Goal: Task Accomplishment & Management: Manage account settings

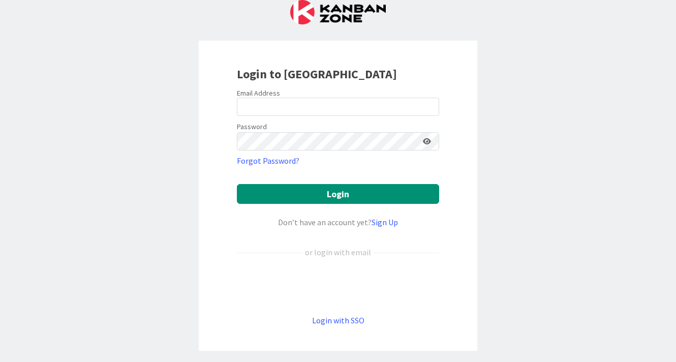
scroll to position [63, 0]
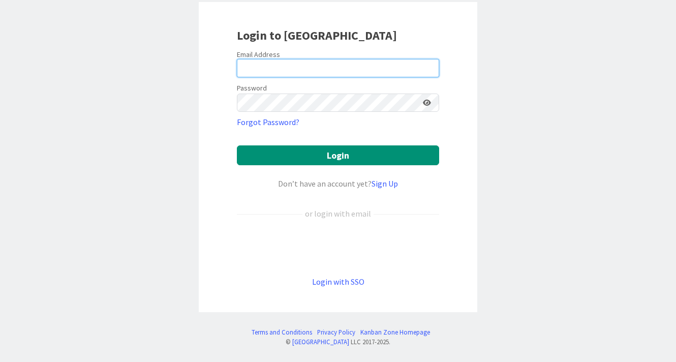
click at [316, 69] on input "email" at bounding box center [338, 68] width 202 height 18
type input "[EMAIL_ADDRESS][DOMAIN_NAME]"
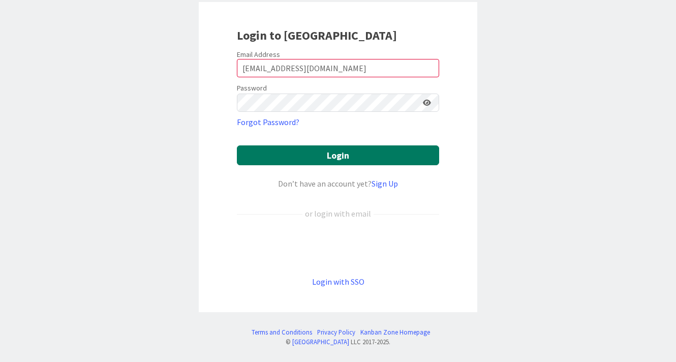
click at [373, 160] on button "Login" at bounding box center [338, 155] width 202 height 20
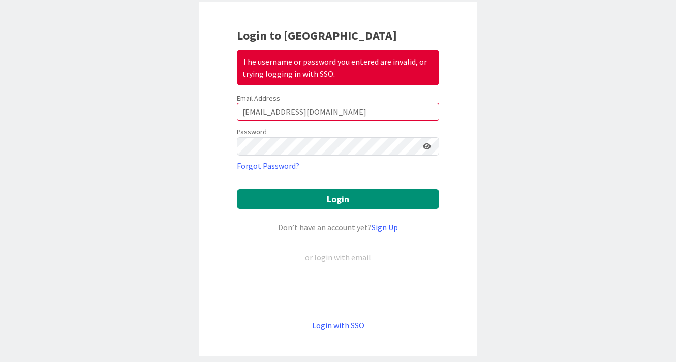
click at [425, 146] on icon at bounding box center [427, 146] width 8 height 7
click at [237, 189] on button "Login" at bounding box center [338, 199] width 202 height 20
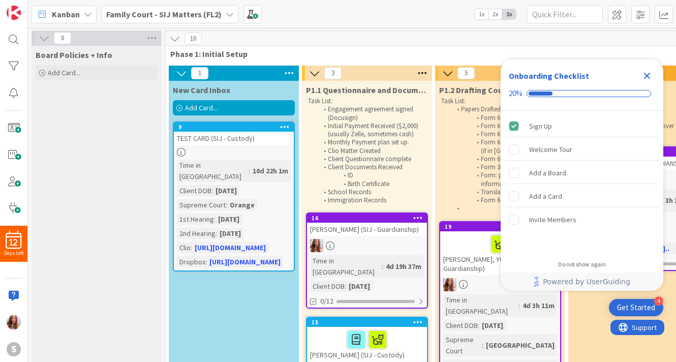
click at [646, 78] on icon "Close Checklist" at bounding box center [647, 76] width 7 height 7
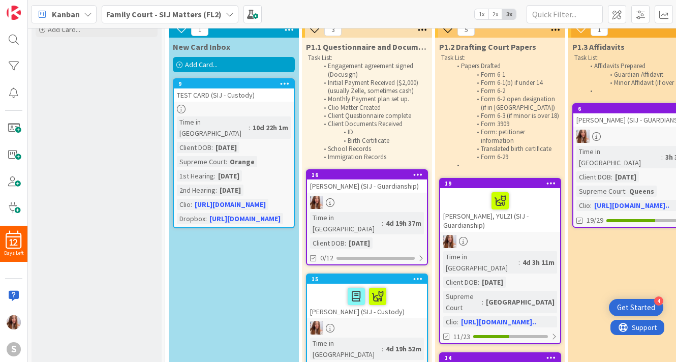
scroll to position [35, 0]
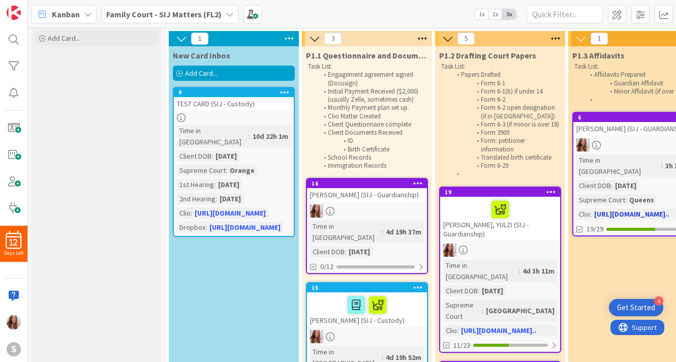
click at [650, 135] on div "[PERSON_NAME] (SIJ - GUARDIANSHIP)" at bounding box center [633, 128] width 120 height 13
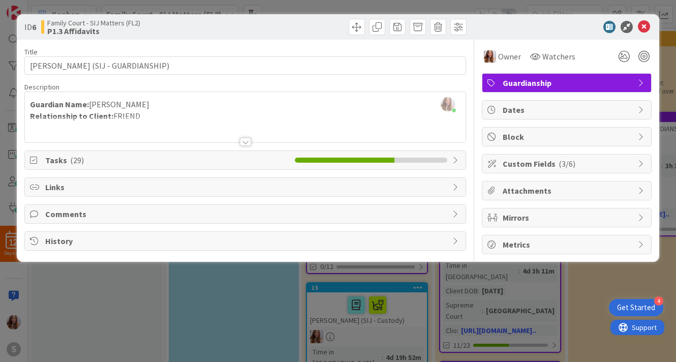
click at [453, 159] on icon at bounding box center [456, 160] width 8 height 8
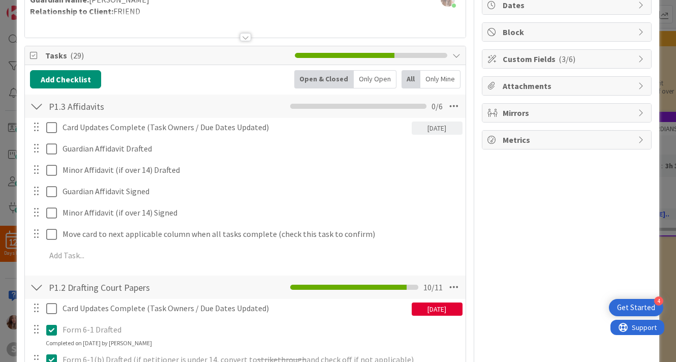
scroll to position [114, 0]
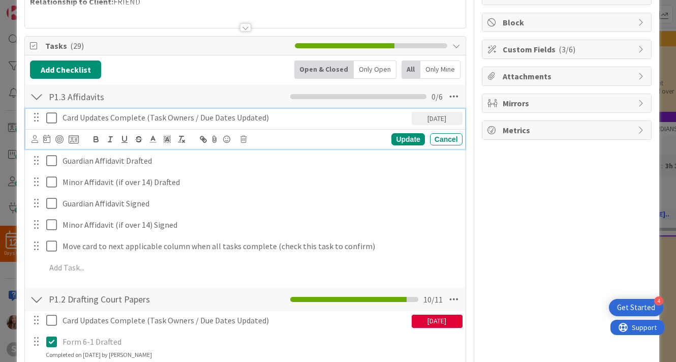
click at [52, 119] on icon at bounding box center [51, 118] width 11 height 12
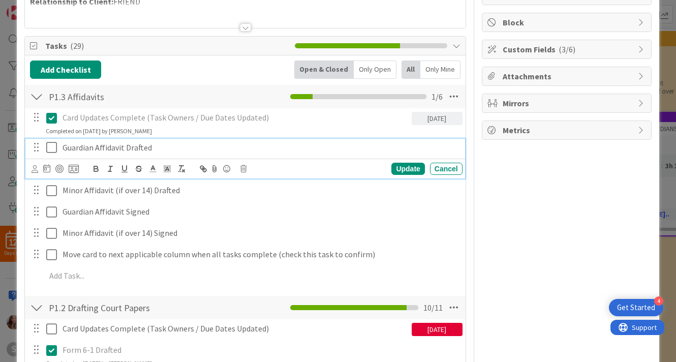
click at [49, 145] on icon at bounding box center [51, 147] width 11 height 12
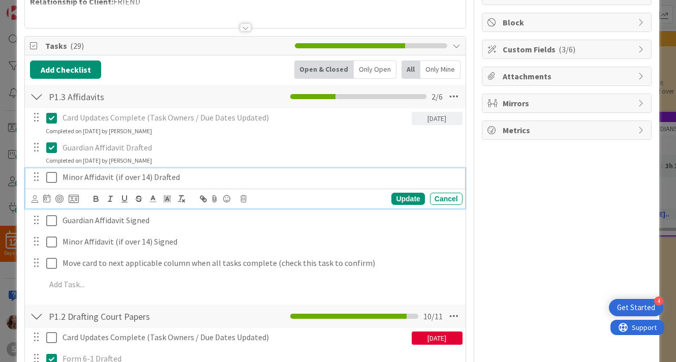
click at [54, 172] on icon at bounding box center [51, 177] width 11 height 12
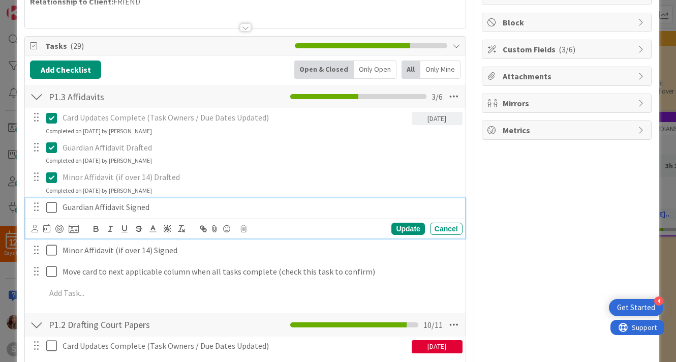
click at [48, 205] on icon at bounding box center [51, 207] width 11 height 12
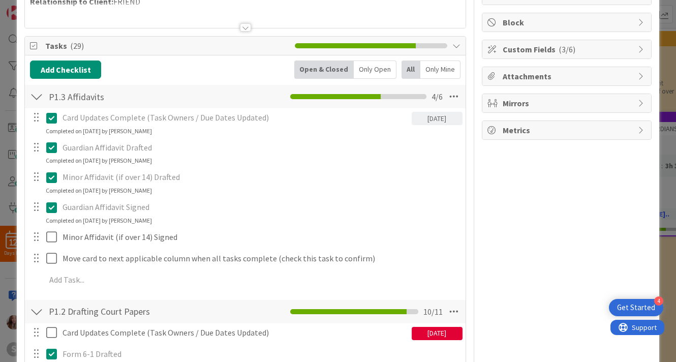
click at [51, 211] on icon at bounding box center [51, 207] width 11 height 12
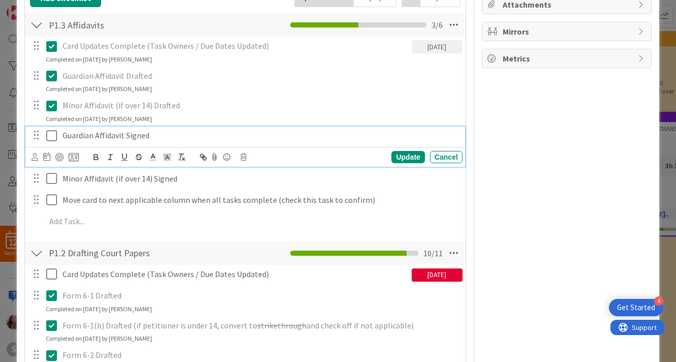
scroll to position [0, 0]
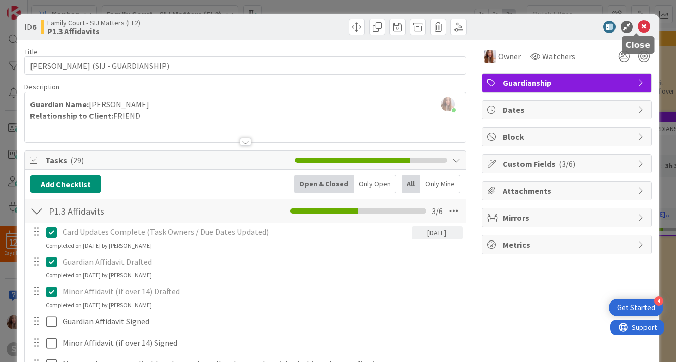
click at [638, 25] on icon at bounding box center [644, 27] width 12 height 12
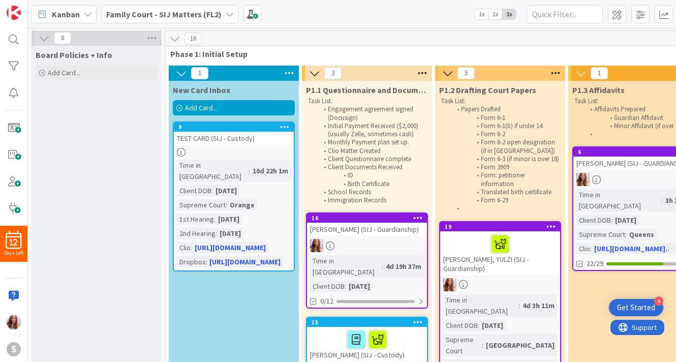
click at [237, 110] on div "Add Card..." at bounding box center [234, 107] width 122 height 15
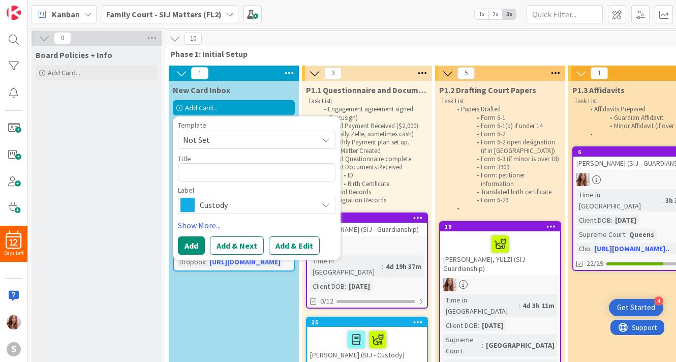
click at [210, 142] on span "Not Set" at bounding box center [246, 139] width 127 height 13
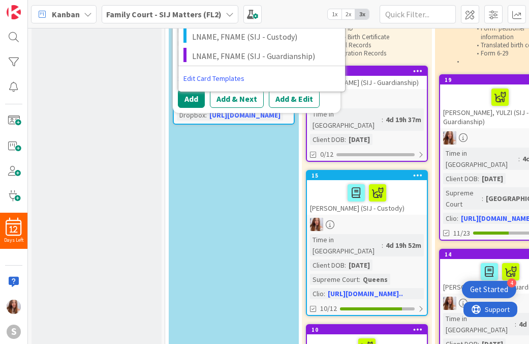
scroll to position [143, 0]
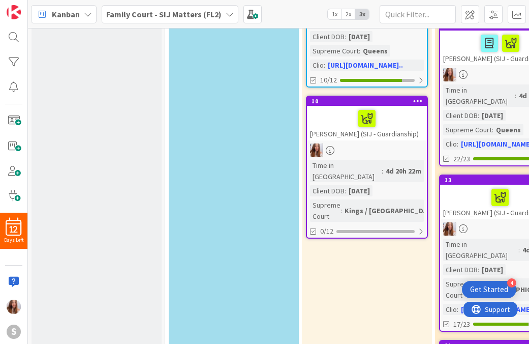
scroll to position [0, 0]
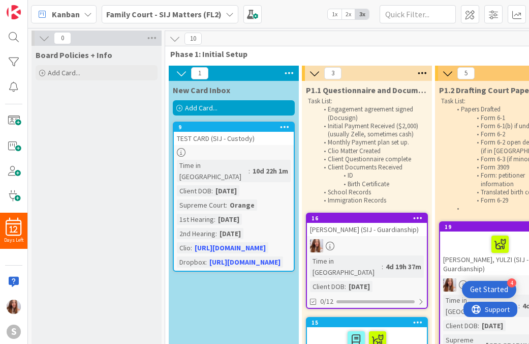
click at [221, 104] on div "Add Card..." at bounding box center [234, 107] width 122 height 15
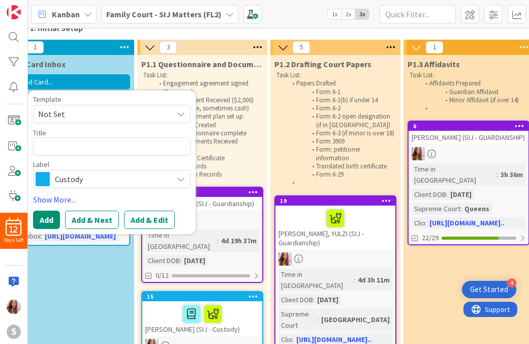
scroll to position [0, 165]
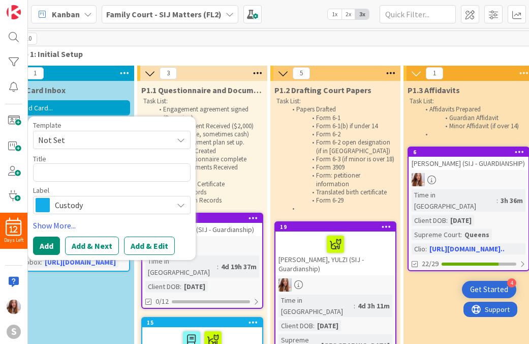
click at [161, 205] on span "Custody" at bounding box center [111, 205] width 113 height 14
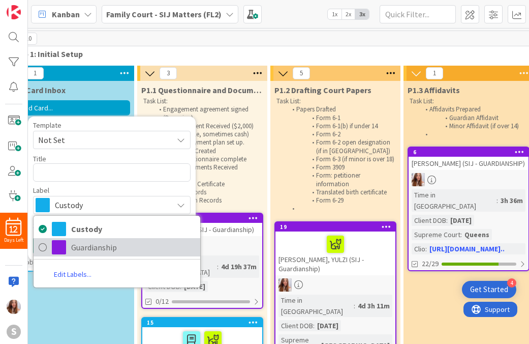
click at [84, 242] on span "Guardianship" at bounding box center [133, 246] width 124 height 15
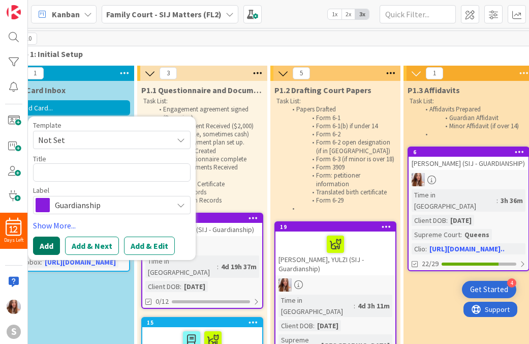
click at [41, 245] on button "Add" at bounding box center [46, 245] width 27 height 18
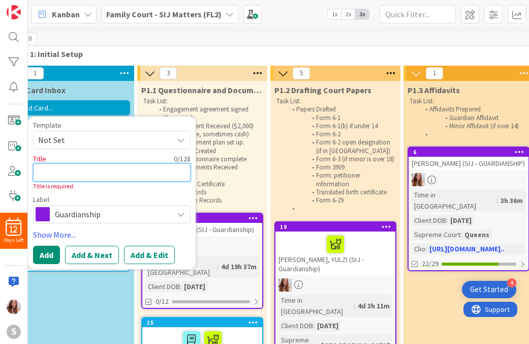
click at [72, 168] on textarea at bounding box center [112, 172] width 158 height 18
click at [181, 142] on icon at bounding box center [181, 140] width 8 height 8
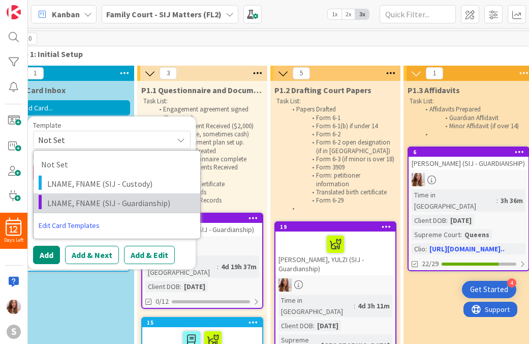
click at [106, 205] on span "LNAME, FNAME (SIJ - Guardianship)" at bounding box center [119, 202] width 145 height 13
type textarea "x"
type textarea "LNAME, FNAME (SIJ - Guardianship)"
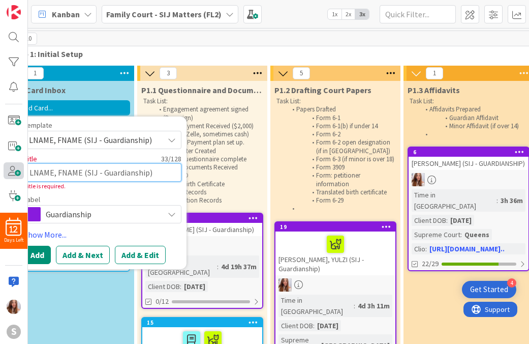
scroll to position [0, 0]
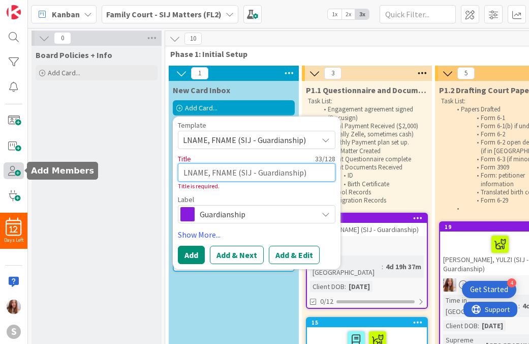
drag, startPoint x: 90, startPoint y: 173, endPoint x: 17, endPoint y: 172, distance: 73.2
click at [17, 175] on div "12 Days Left S Kanban Family Court - SIJ Matters (FL2) 1x 2x 3x 0 Board Policie…" at bounding box center [264, 172] width 529 height 344
click at [213, 175] on textarea "LNAME, FNAME (SIJ - Guardianship)" at bounding box center [257, 172] width 158 height 18
drag, startPoint x: 234, startPoint y: 171, endPoint x: 185, endPoint y: 163, distance: 50.6
click at [185, 163] on div "Title 33 / 128 LNAME, FNAME (SIJ - Guardianship) Title is required." at bounding box center [257, 172] width 158 height 37
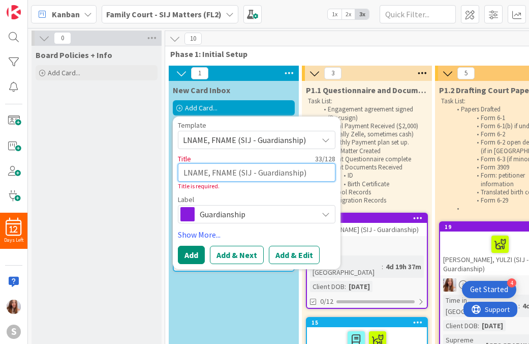
type textarea "x"
type textarea "C (SIJ - Guardianship)"
type textarea "x"
type textarea "CA (SIJ - Guardianship)"
type textarea "x"
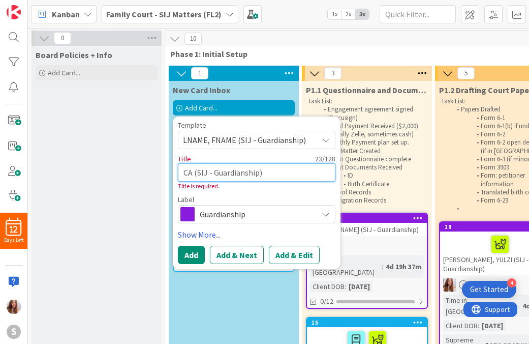
type textarea "CAR (SIJ - Guardianship)"
type textarea "x"
type textarea "CARC (SIJ - Guardianship)"
type textarea "x"
type textarea "CARCH (SIJ - Guardianship)"
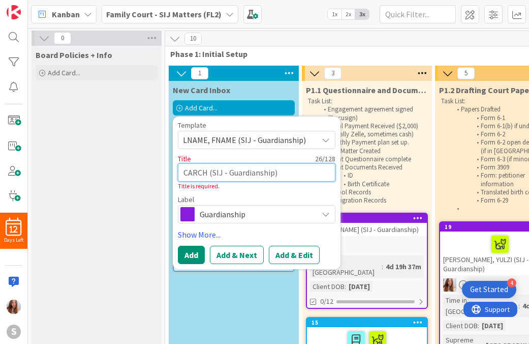
type textarea "x"
type textarea "[PERSON_NAME] (SIJ - Guardianship)"
type textarea "x"
type textarea "[PERSON_NAME], (SIJ - Guardianship)"
type textarea "x"
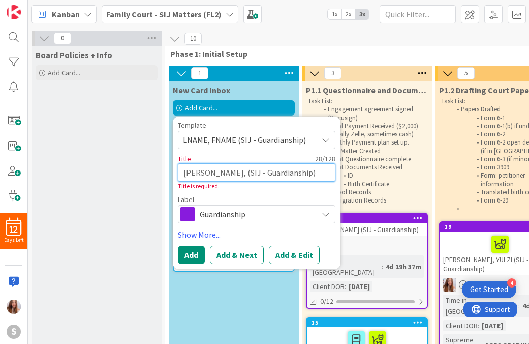
type textarea "[PERSON_NAME], (SIJ - Guardianship)"
type textarea "x"
type textarea "[PERSON_NAME], D (SIJ - Guardianship)"
type textarea "x"
type textarea "[PERSON_NAME], DI (SIJ - Guardianship)"
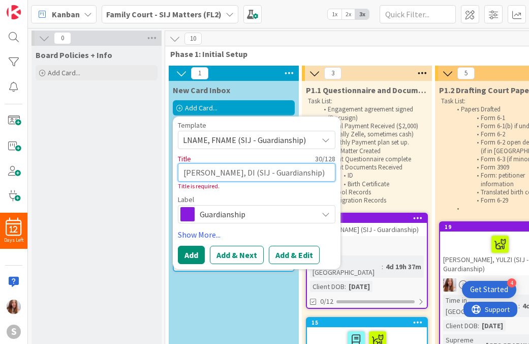
type textarea "x"
type textarea "[PERSON_NAME], DIO (SIJ - Guardianship)"
type textarea "x"
type textarea "[PERSON_NAME] (SIJ - Guardianship)"
type textarea "x"
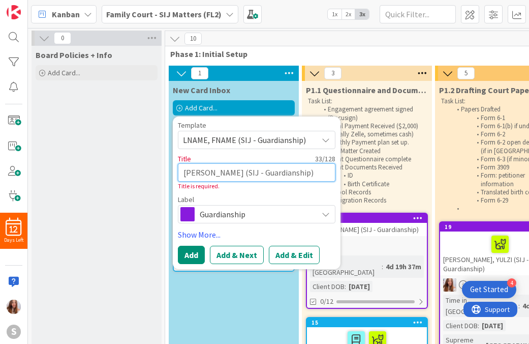
type textarea "[PERSON_NAME] (SIJ - Guardianship)"
type textarea "x"
type textarea "[PERSON_NAME], DIOMED (SIJ - Guardianship)"
type textarea "x"
type textarea "[PERSON_NAME] (SIJ - Guardianship)"
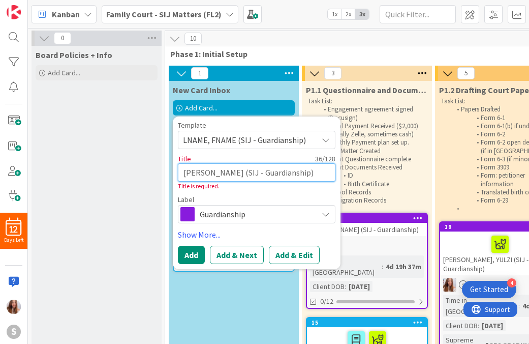
type textarea "x"
type textarea "[PERSON_NAME] (SIJ - Guardianship)"
click at [195, 251] on button "Add" at bounding box center [191, 255] width 27 height 18
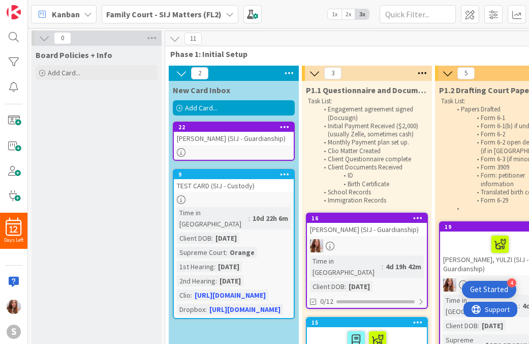
click at [224, 137] on div "[PERSON_NAME] (SIJ - Guardianship)" at bounding box center [234, 138] width 120 height 13
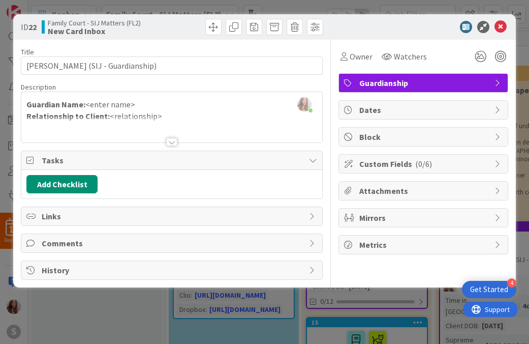
click at [138, 106] on div "[PERSON_NAME] just joined Guardian Name: <enter name> Relationship to Client: <…" at bounding box center [171, 117] width 301 height 50
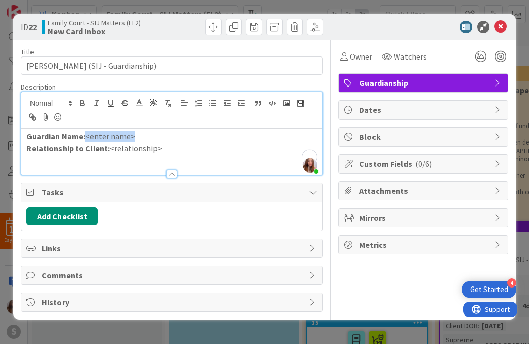
drag, startPoint x: 138, startPoint y: 139, endPoint x: 87, endPoint y: 134, distance: 51.0
click at [87, 134] on p "Guardian Name: <enter name>" at bounding box center [171, 137] width 291 height 12
drag, startPoint x: 167, startPoint y: 151, endPoint x: 108, endPoint y: 149, distance: 58.5
click at [107, 149] on p "Relationship to Client: <relationship>" at bounding box center [171, 148] width 291 height 12
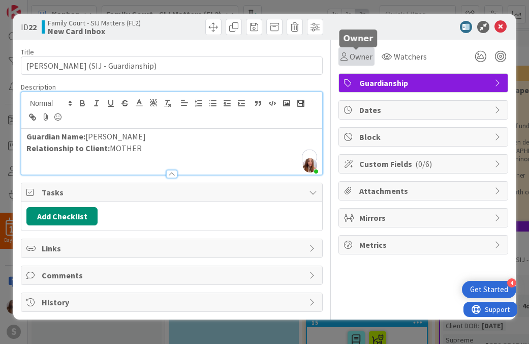
click at [364, 59] on span "Owner" at bounding box center [361, 56] width 23 height 12
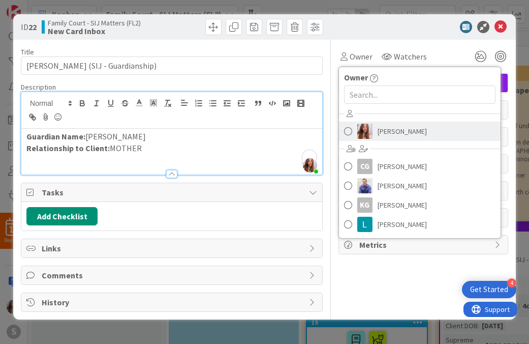
click at [351, 132] on span at bounding box center [348, 131] width 8 height 15
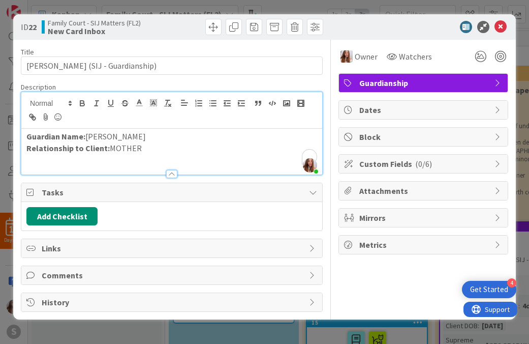
click at [385, 117] on div "Dates" at bounding box center [423, 110] width 169 height 18
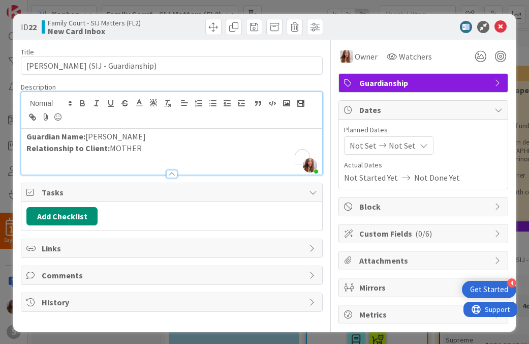
click at [367, 209] on span "Block" at bounding box center [424, 206] width 130 height 12
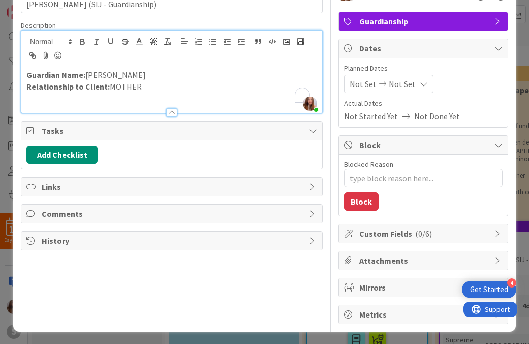
scroll to position [64, 0]
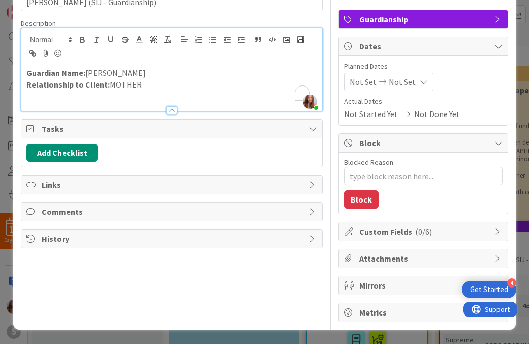
click at [390, 255] on span "Attachments" at bounding box center [424, 258] width 130 height 12
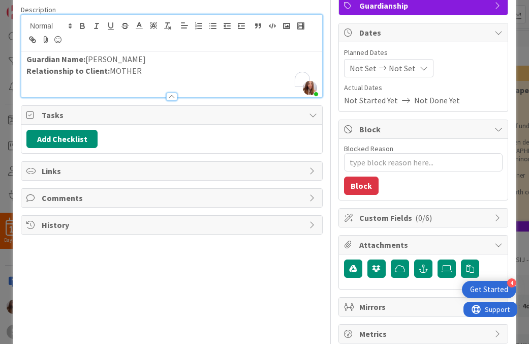
scroll to position [99, 0]
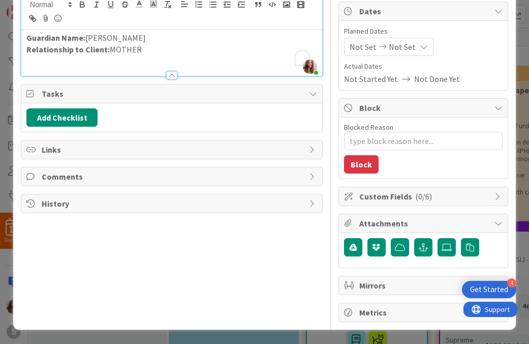
click at [372, 312] on span "Metrics" at bounding box center [424, 312] width 130 height 12
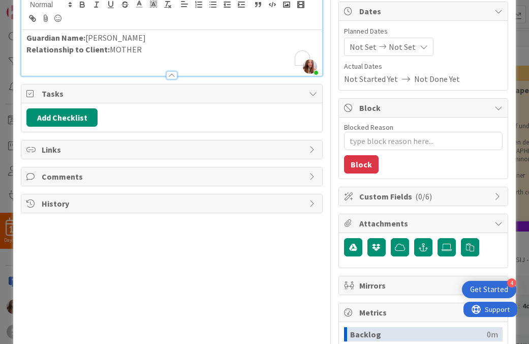
click at [384, 288] on span "Mirrors" at bounding box center [424, 285] width 130 height 12
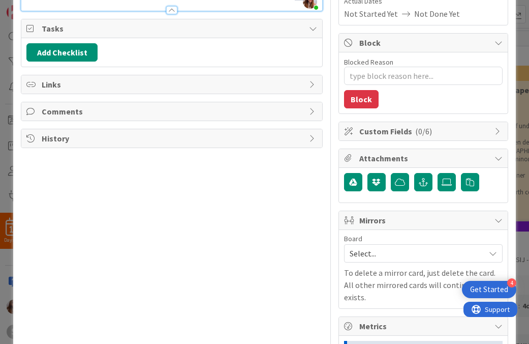
scroll to position [0, 0]
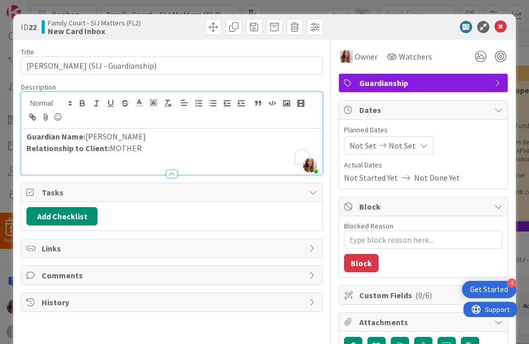
click at [420, 144] on icon at bounding box center [424, 145] width 8 height 8
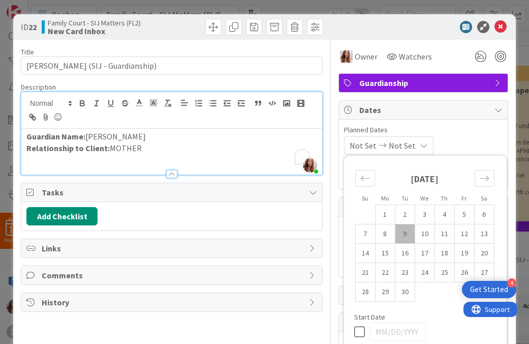
click at [439, 144] on div "Not Set Not Set Su Mo Tu We Th Fr Sa [DATE] 1 2 3 4 5 6 7 8 9 10 11 12 13 14 15…" at bounding box center [423, 145] width 159 height 18
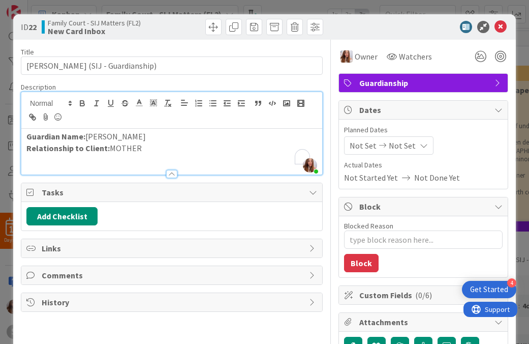
click at [495, 112] on icon at bounding box center [499, 110] width 8 height 8
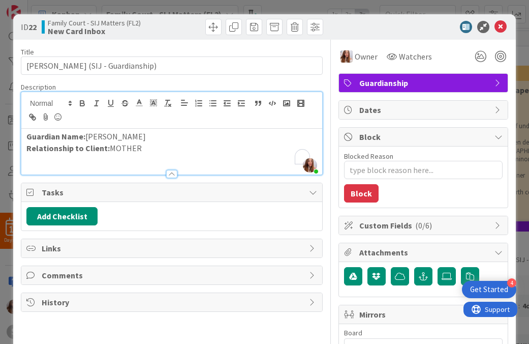
click at [495, 135] on icon at bounding box center [499, 137] width 8 height 8
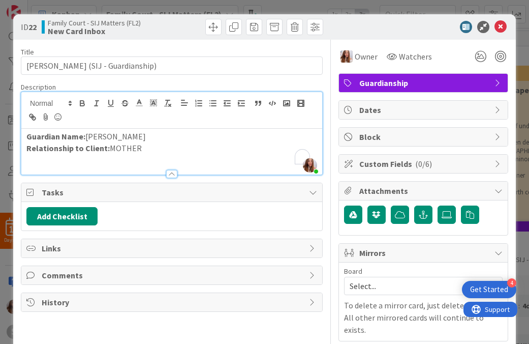
click at [495, 188] on icon at bounding box center [499, 191] width 8 height 8
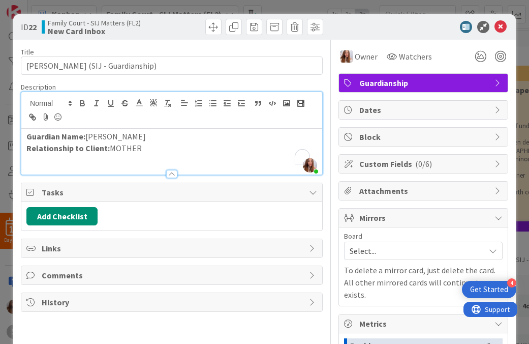
click at [495, 216] on icon at bounding box center [499, 218] width 8 height 8
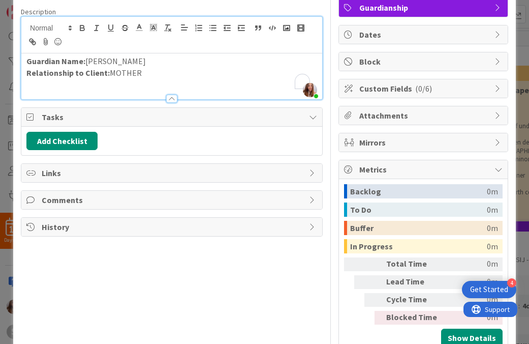
scroll to position [106, 0]
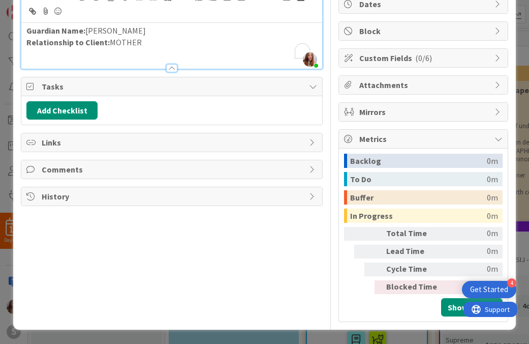
click at [495, 140] on icon at bounding box center [499, 139] width 8 height 8
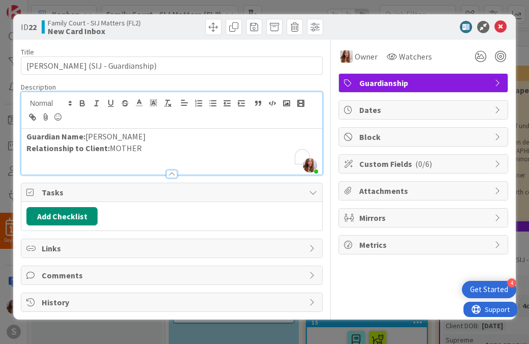
scroll to position [0, 0]
click at [497, 218] on icon at bounding box center [499, 218] width 8 height 8
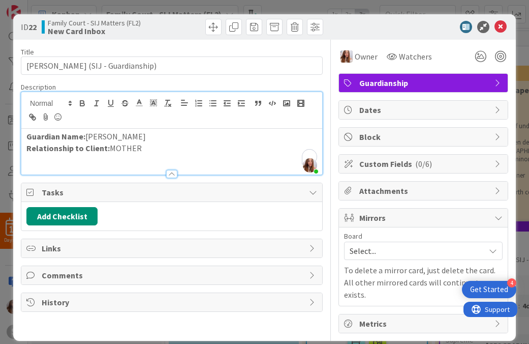
click at [497, 218] on icon at bounding box center [499, 218] width 8 height 8
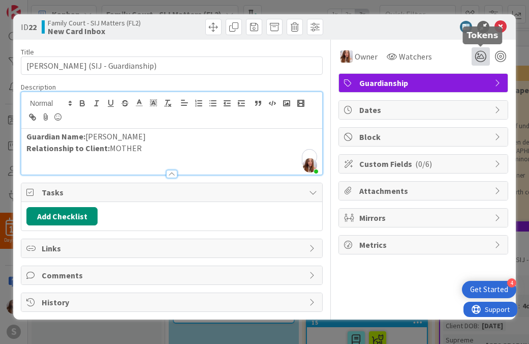
click at [480, 56] on icon at bounding box center [481, 56] width 18 height 18
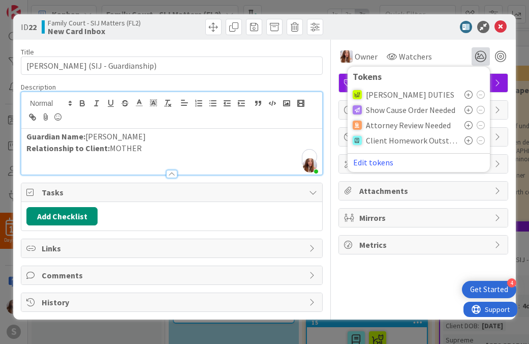
click at [409, 32] on div at bounding box center [418, 27] width 180 height 12
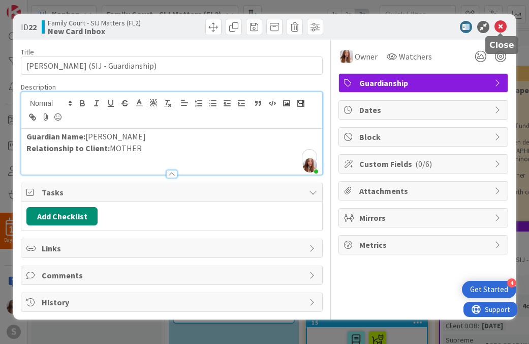
click at [504, 27] on icon at bounding box center [501, 27] width 12 height 12
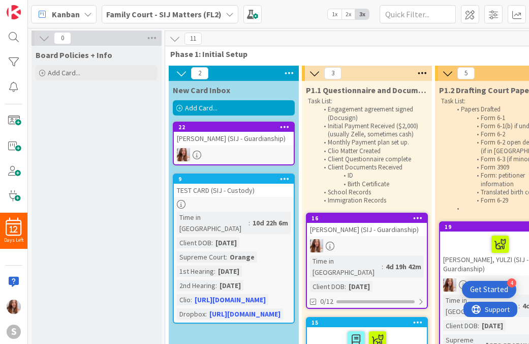
click at [199, 159] on icon at bounding box center [197, 154] width 9 height 9
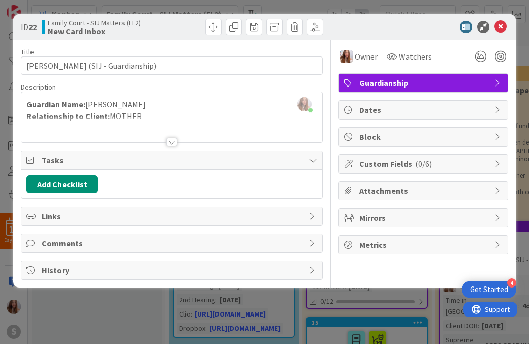
click at [499, 81] on icon at bounding box center [499, 83] width 8 height 8
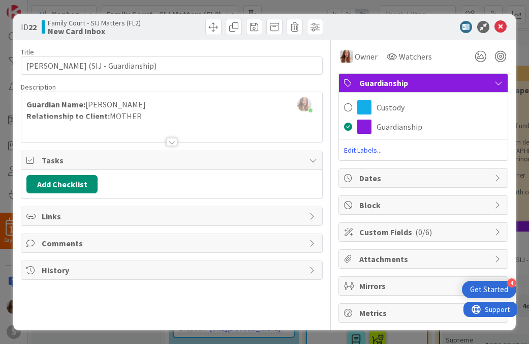
click at [495, 82] on icon at bounding box center [499, 83] width 8 height 8
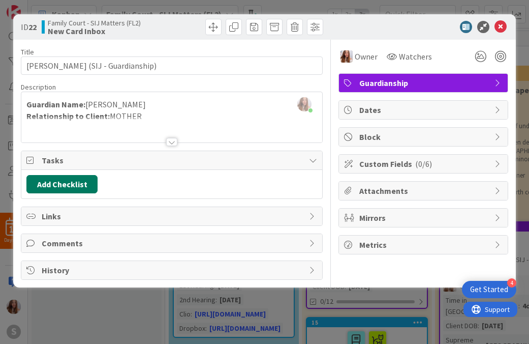
click at [72, 187] on button "Add Checklist" at bounding box center [61, 184] width 71 height 18
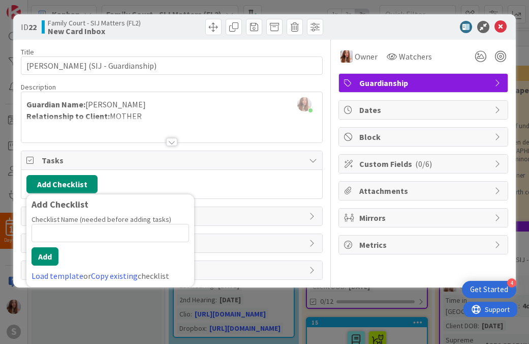
click at [172, 142] on div at bounding box center [171, 142] width 11 height 8
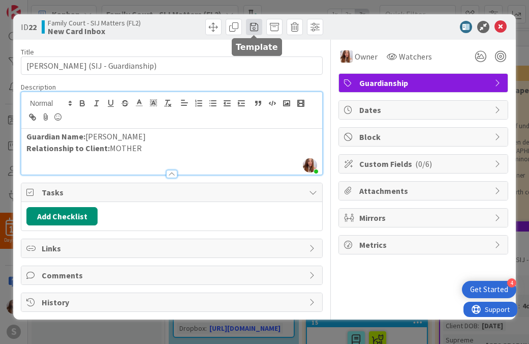
click at [254, 29] on span at bounding box center [254, 27] width 16 height 16
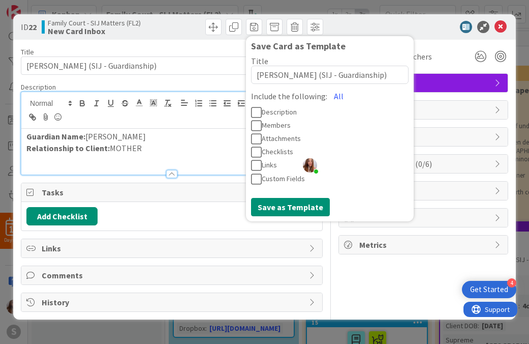
click at [411, 22] on div at bounding box center [418, 27] width 180 height 12
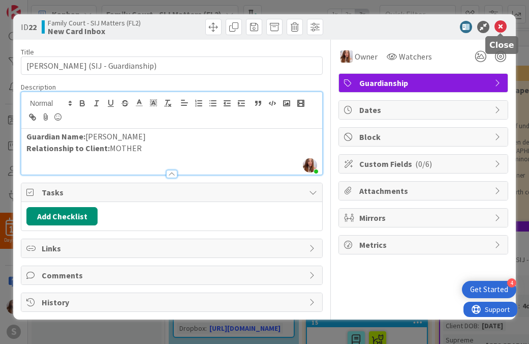
click at [501, 27] on icon at bounding box center [501, 27] width 12 height 12
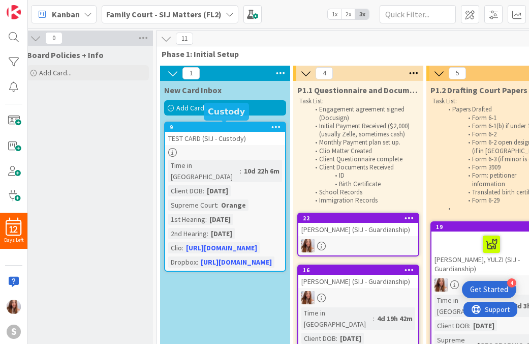
scroll to position [0, 12]
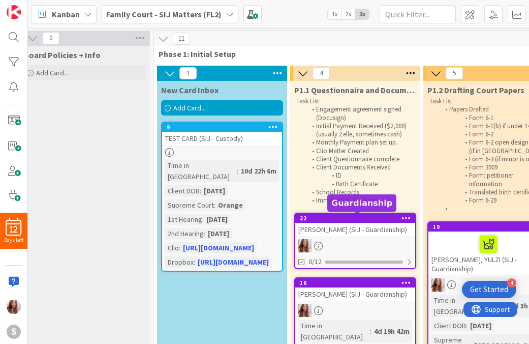
click at [345, 217] on div "22" at bounding box center [357, 218] width 115 height 7
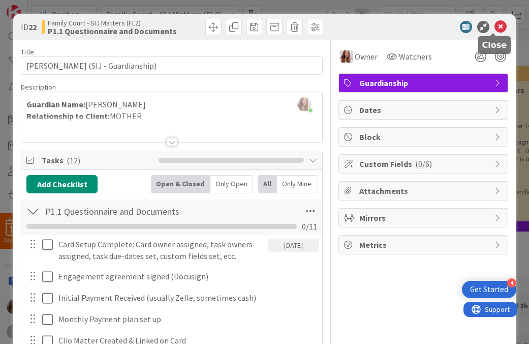
click at [497, 27] on icon at bounding box center [501, 27] width 12 height 12
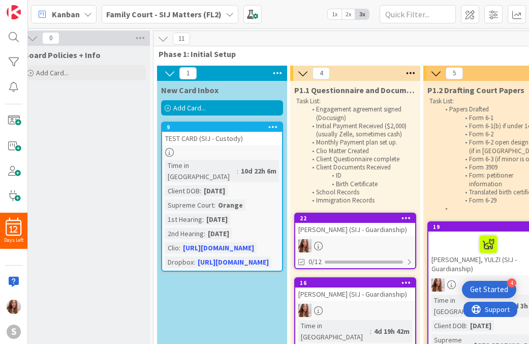
click at [205, 103] on span "Add Card..." at bounding box center [189, 107] width 33 height 9
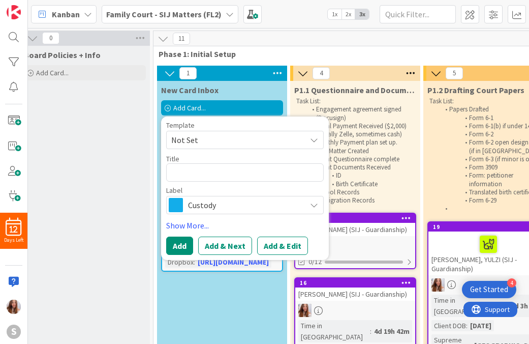
click at [239, 141] on span "Not Set" at bounding box center [234, 139] width 127 height 13
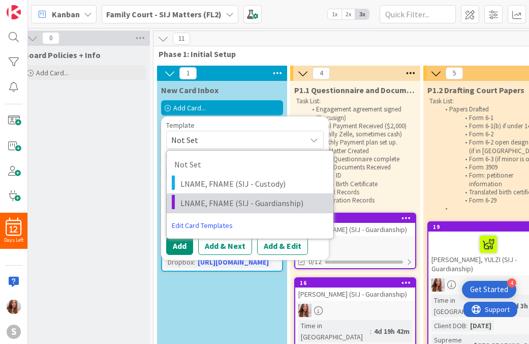
click at [201, 199] on span "LNAME, FNAME (SIJ - Guardianship)" at bounding box center [252, 202] width 145 height 13
type textarea "x"
type textarea "LNAME, FNAME (SIJ - Guardianship)"
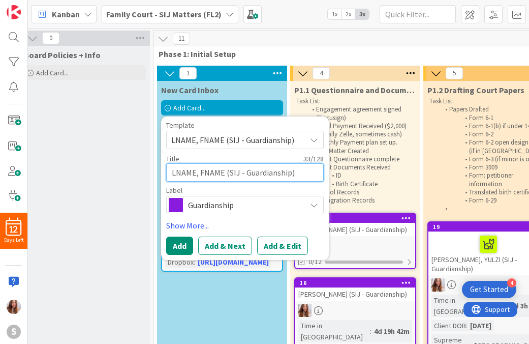
drag, startPoint x: 223, startPoint y: 174, endPoint x: 160, endPoint y: 160, distance: 64.6
type textarea "x"
type textarea "C (SIJ - Guardianship)"
type textarea "x"
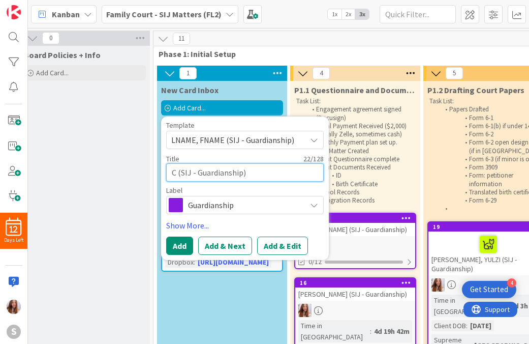
type textarea "CA (SIJ - Guardianship)"
type textarea "x"
type textarea "CAR (SIJ - Guardianship)"
type textarea "x"
type textarea "CARC (SIJ - Guardianship)"
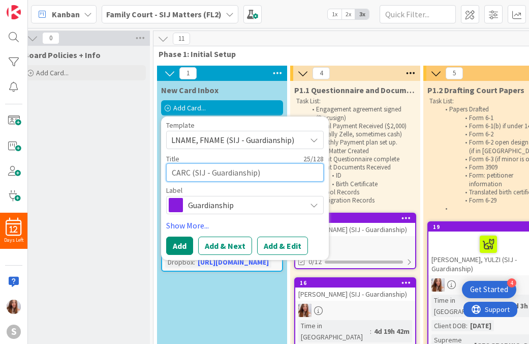
type textarea "x"
type textarea "CARCH (SIJ - Guardianship)"
type textarea "x"
type textarea "[PERSON_NAME] (SIJ - Guardianship)"
type textarea "x"
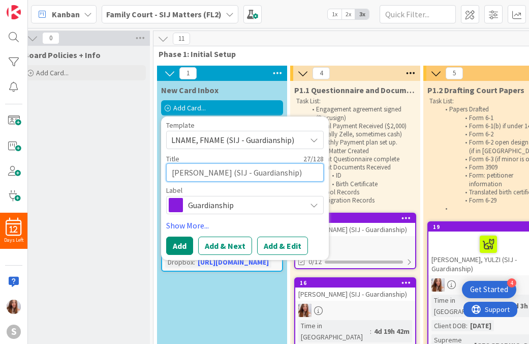
type textarea "[PERSON_NAME], (SIJ - Guardianship)"
type textarea "x"
type textarea "[PERSON_NAME], (SIJ - Guardianship)"
type textarea "x"
type textarea "[PERSON_NAME], D (SIJ - Guardianship)"
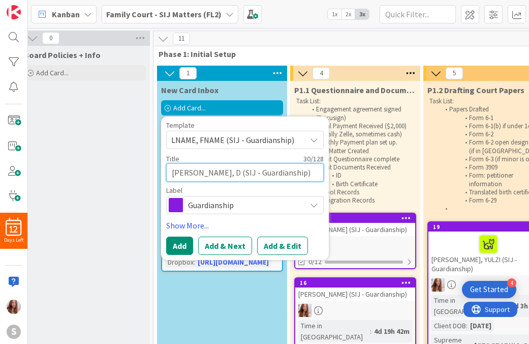
type textarea "x"
type textarea "[PERSON_NAME], DI (SIJ - Guardianship)"
type textarea "x"
type textarea "[PERSON_NAME], DIO (SIJ - Guardianship)"
type textarea "x"
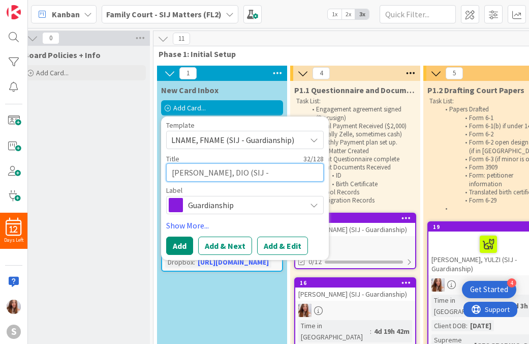
type textarea "[PERSON_NAME] (SIJ - Guardianship)"
type textarea "x"
type textarea "[PERSON_NAME] (SIJ - Guardianship)"
type textarea "x"
type textarea "[PERSON_NAME], DIOMED (SIJ - Guardianship)"
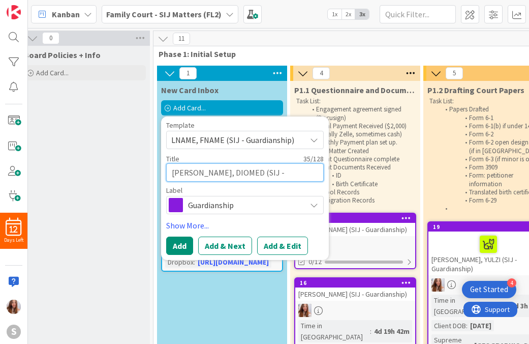
type textarea "x"
type textarea "[PERSON_NAME] (SIJ - Guardianship)"
type textarea "x"
type textarea "[PERSON_NAME] (SIJ - Guardianship)"
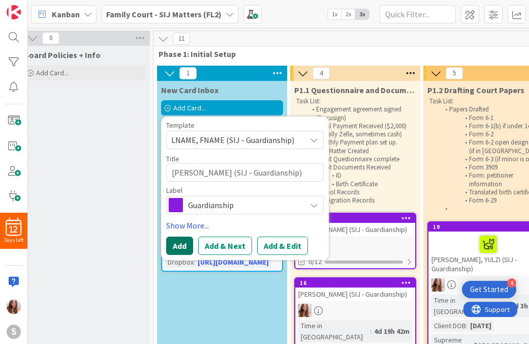
click at [182, 244] on button "Add" at bounding box center [179, 245] width 27 height 18
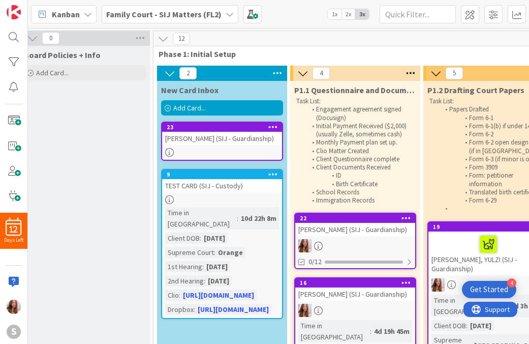
click at [225, 145] on div "[PERSON_NAME] (SIJ - Guardianship)" at bounding box center [222, 138] width 120 height 13
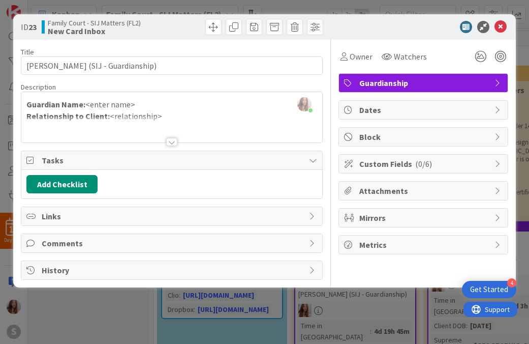
click at [404, 163] on span "Custom Fields ( 0/6 )" at bounding box center [424, 164] width 130 height 12
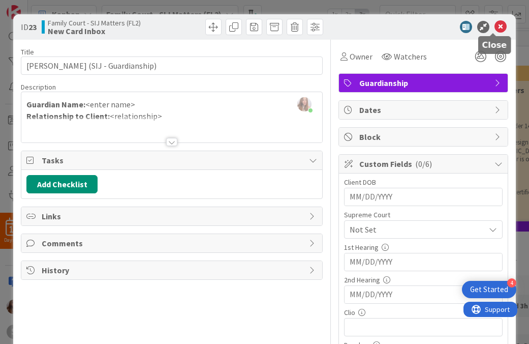
click at [495, 26] on icon at bounding box center [501, 27] width 12 height 12
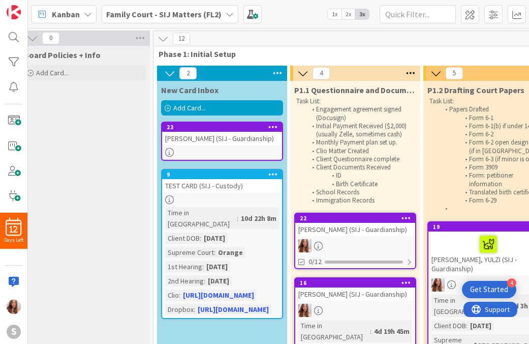
click at [364, 230] on div "[PERSON_NAME] (SIJ - Guardianship)" at bounding box center [355, 229] width 120 height 13
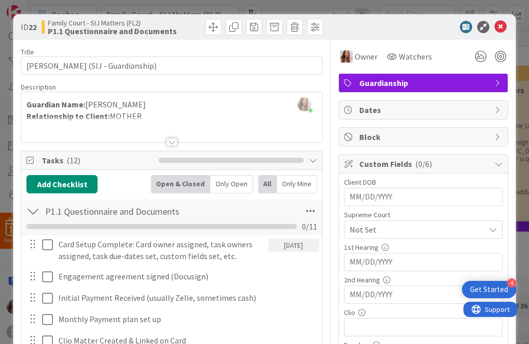
click at [378, 197] on input "MM/DD/YYYY" at bounding box center [423, 196] width 147 height 17
type input "[DATE]"
click at [424, 230] on span "Not Set" at bounding box center [415, 229] width 130 height 14
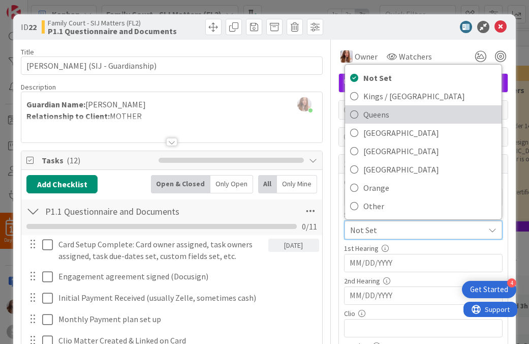
click at [379, 114] on span "Queens" at bounding box center [429, 114] width 133 height 15
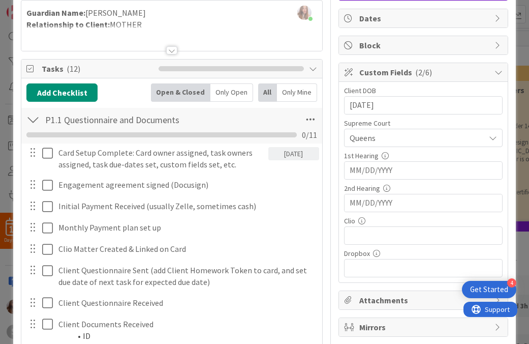
scroll to position [94, 0]
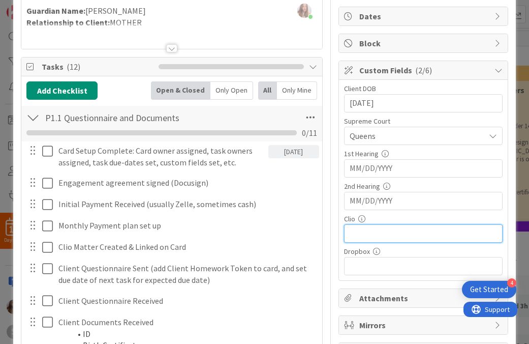
click at [383, 232] on input "text" at bounding box center [423, 233] width 159 height 18
click at [396, 235] on input "text" at bounding box center [423, 233] width 159 height 18
paste input "[URL][DOMAIN_NAME]"
type input "[URL][DOMAIN_NAME]"
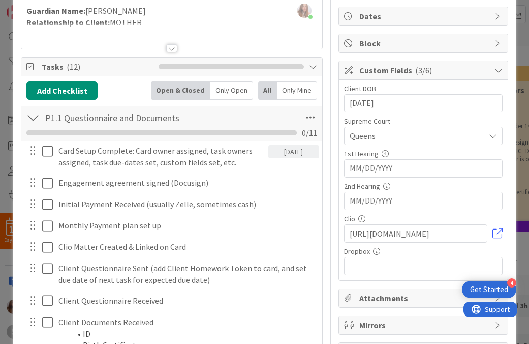
scroll to position [0, 0]
click at [380, 50] on div "Block" at bounding box center [423, 43] width 169 height 18
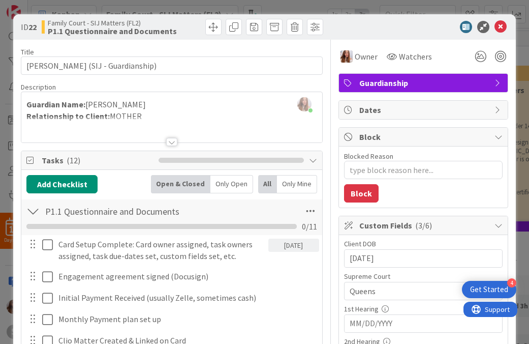
click at [322, 8] on div "ID 22 Family Court - SIJ Matters (FL2) P1.1 Questionnaire and Documents Title 3…" at bounding box center [264, 172] width 529 height 344
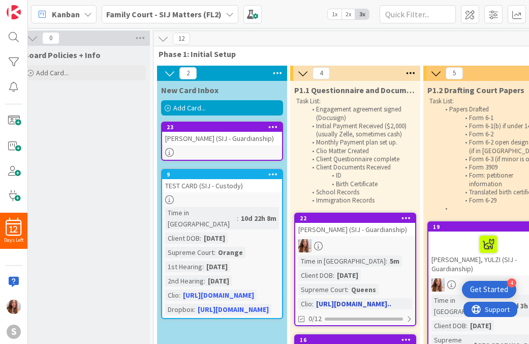
click at [335, 231] on div "[PERSON_NAME] (SIJ - Guardianship)" at bounding box center [355, 229] width 120 height 13
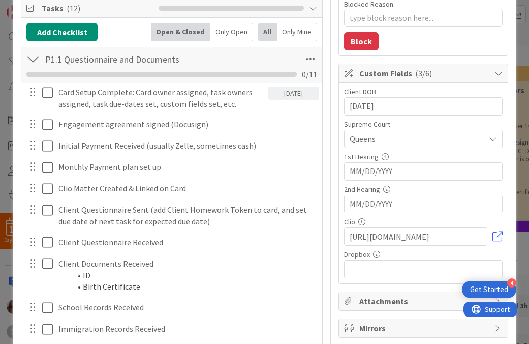
scroll to position [175, 0]
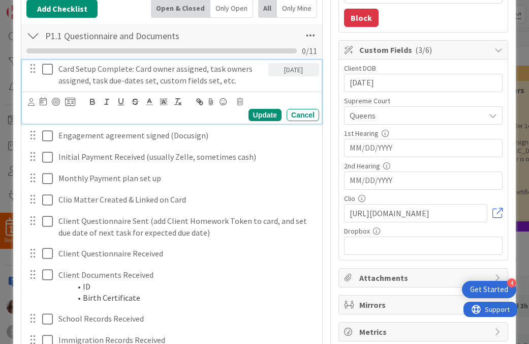
click at [49, 66] on icon at bounding box center [47, 69] width 11 height 12
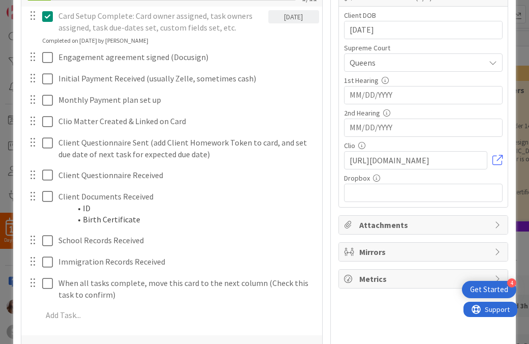
scroll to position [226, 0]
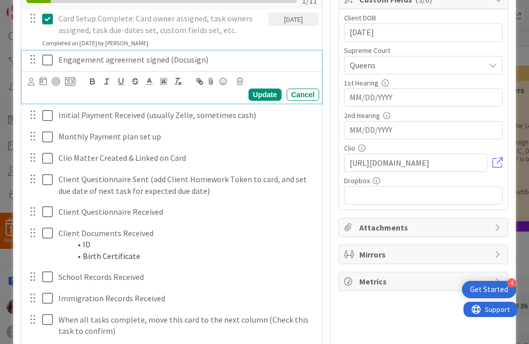
click at [47, 62] on icon at bounding box center [47, 60] width 11 height 12
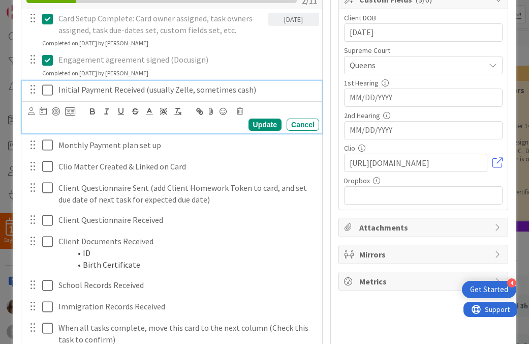
click at [43, 90] on icon at bounding box center [47, 90] width 11 height 12
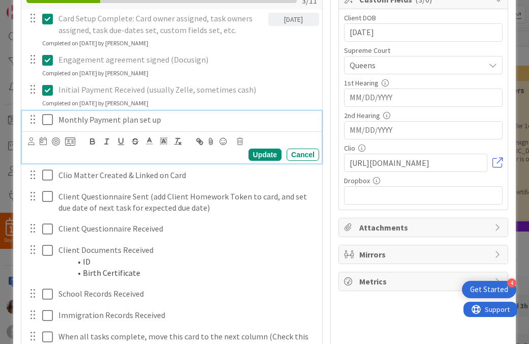
click at [45, 118] on icon at bounding box center [47, 119] width 11 height 12
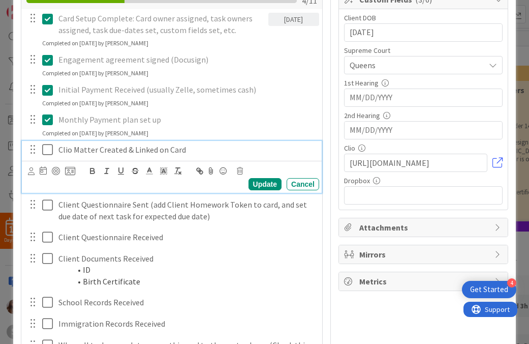
click at [46, 147] on icon at bounding box center [47, 149] width 11 height 12
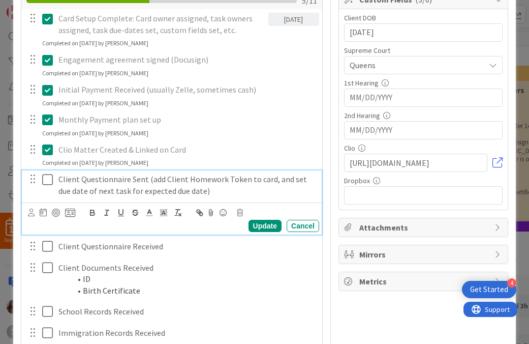
click at [44, 183] on icon at bounding box center [47, 179] width 11 height 12
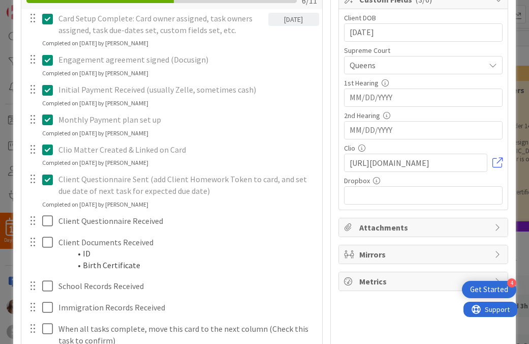
click at [40, 221] on div at bounding box center [40, 221] width 28 height 18
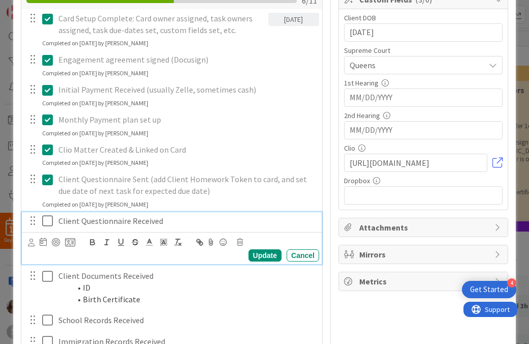
click at [46, 221] on icon at bounding box center [47, 221] width 11 height 12
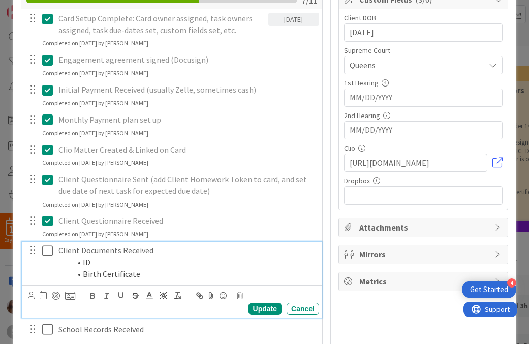
click at [44, 251] on icon at bounding box center [47, 251] width 11 height 12
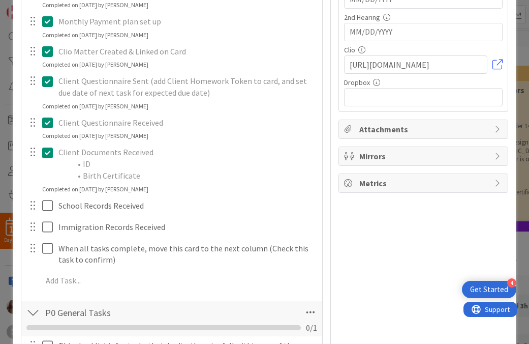
scroll to position [333, 0]
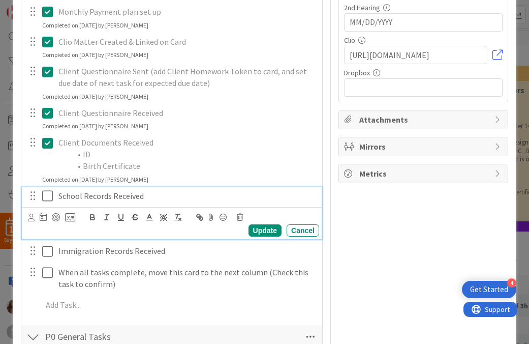
click at [49, 196] on icon at bounding box center [47, 196] width 11 height 12
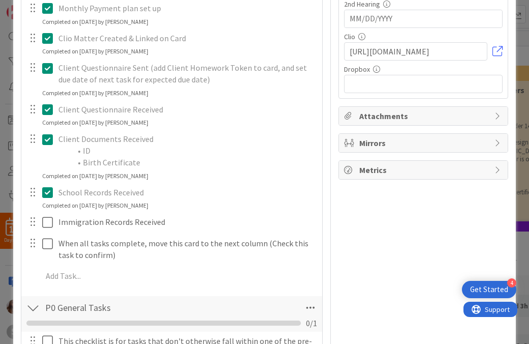
scroll to position [338, 0]
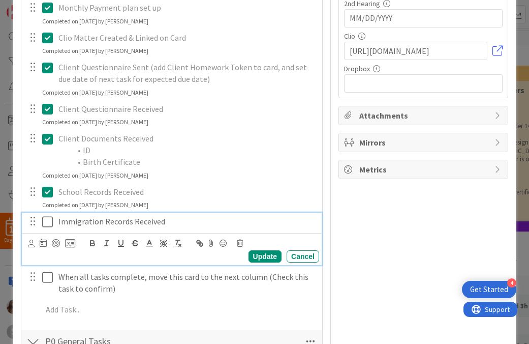
click at [45, 222] on icon at bounding box center [47, 222] width 11 height 12
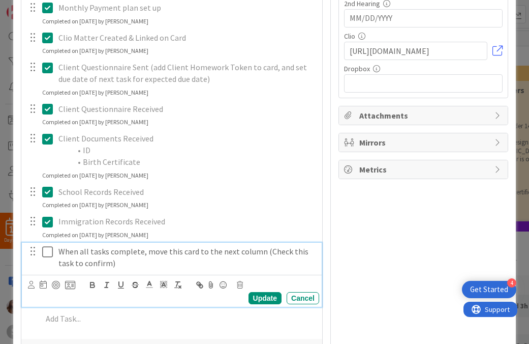
click at [45, 255] on icon at bounding box center [47, 252] width 11 height 12
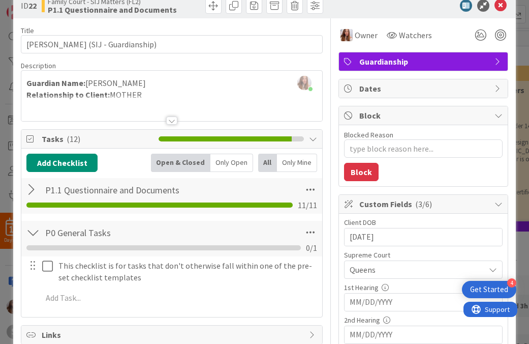
scroll to position [0, 0]
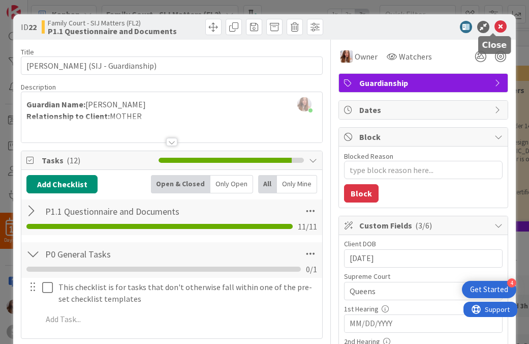
click at [495, 28] on icon at bounding box center [501, 27] width 12 height 12
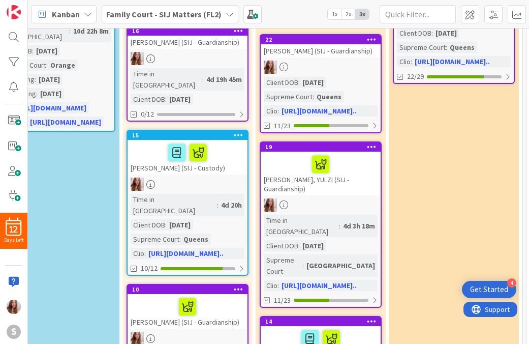
scroll to position [184, 179]
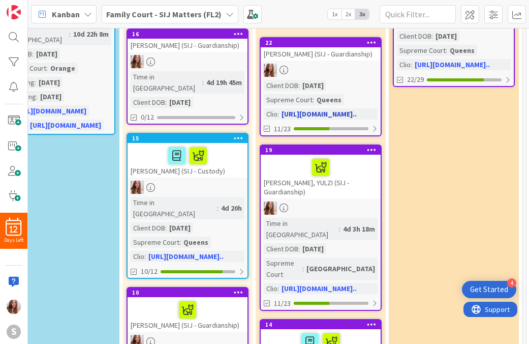
click at [350, 60] on div "[PERSON_NAME] (SIJ - Guardianship)" at bounding box center [321, 53] width 120 height 13
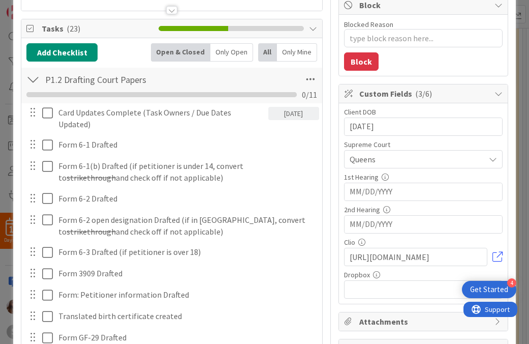
scroll to position [189, 0]
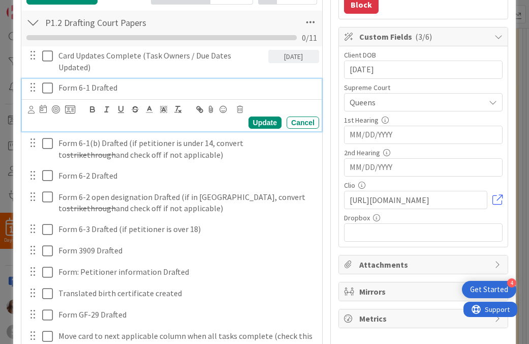
click at [49, 84] on icon at bounding box center [47, 88] width 11 height 12
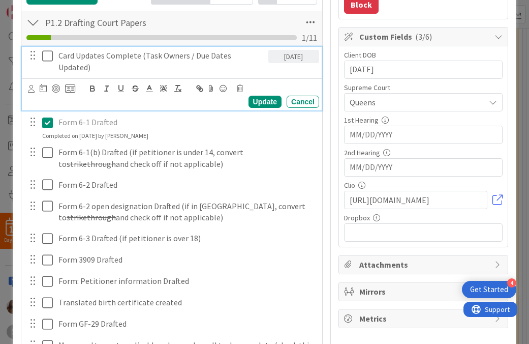
click at [48, 58] on icon at bounding box center [47, 56] width 11 height 12
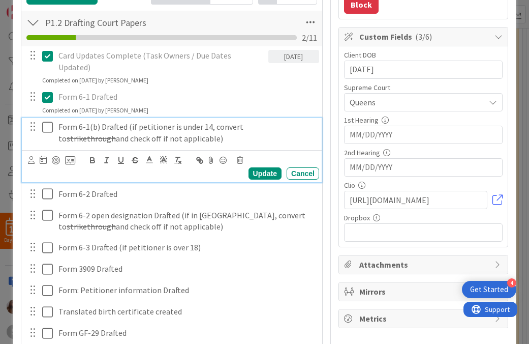
click at [45, 129] on icon at bounding box center [47, 127] width 11 height 12
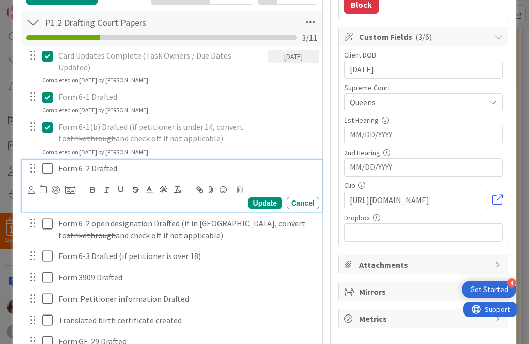
click at [50, 168] on icon at bounding box center [47, 168] width 11 height 12
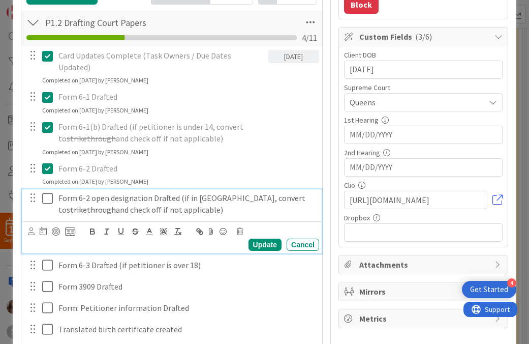
click at [47, 197] on icon at bounding box center [47, 198] width 11 height 12
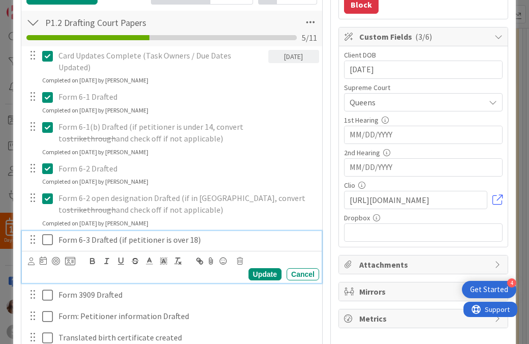
click at [44, 241] on icon at bounding box center [47, 239] width 11 height 12
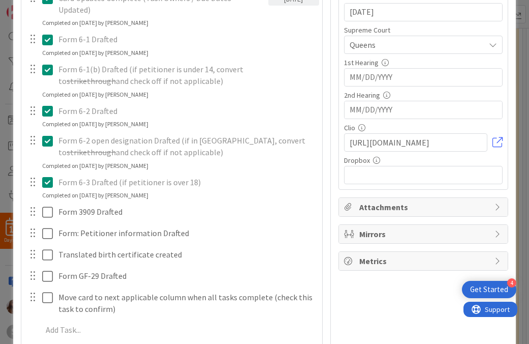
scroll to position [264, 0]
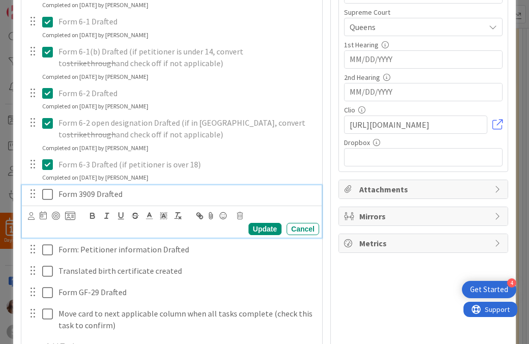
click at [45, 194] on icon at bounding box center [47, 194] width 11 height 12
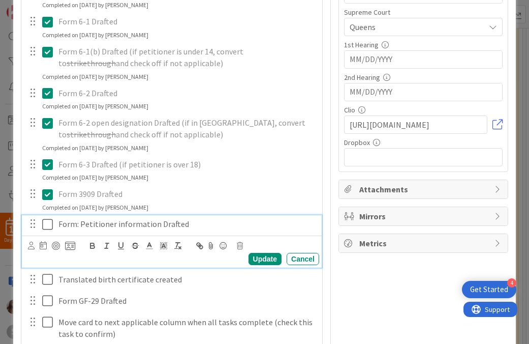
click at [45, 223] on icon at bounding box center [47, 224] width 11 height 12
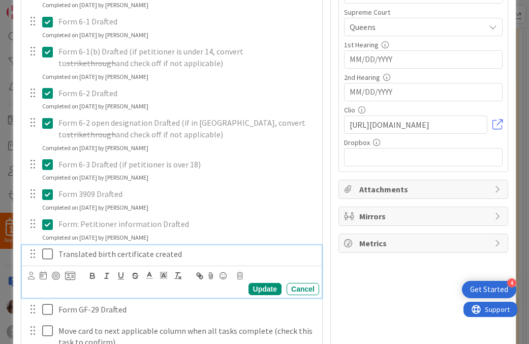
click at [47, 252] on icon at bounding box center [47, 254] width 11 height 12
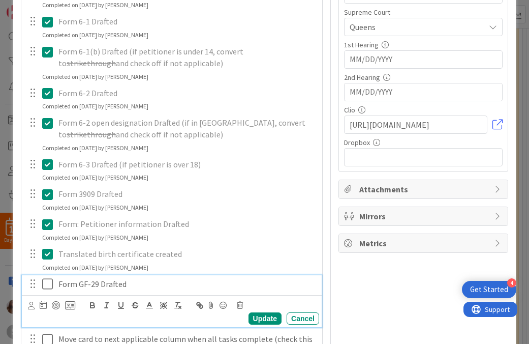
click at [46, 286] on icon at bounding box center [47, 284] width 11 height 12
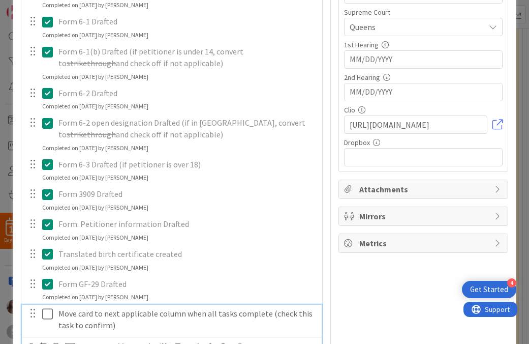
click at [46, 311] on icon at bounding box center [47, 314] width 11 height 12
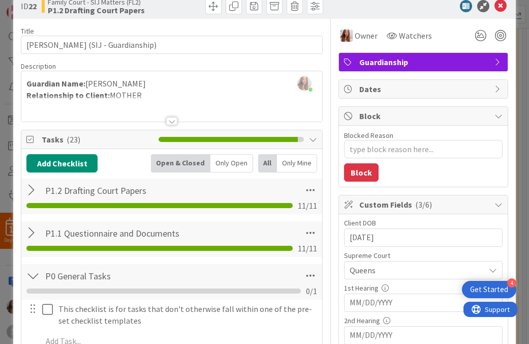
scroll to position [0, 0]
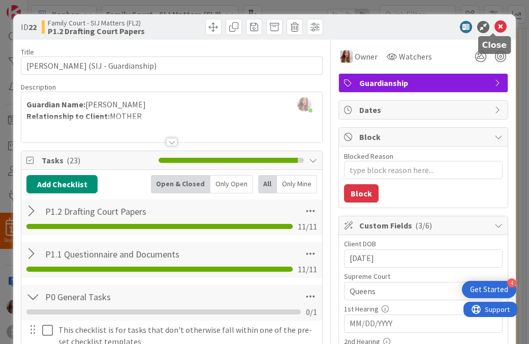
click at [495, 25] on icon at bounding box center [501, 27] width 12 height 12
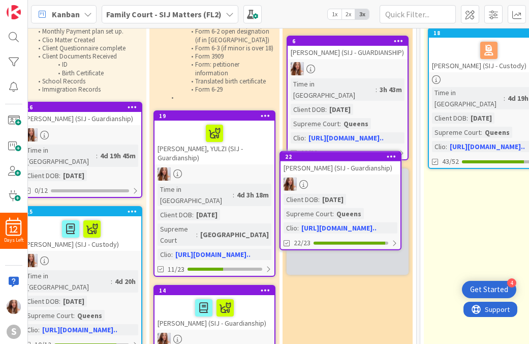
scroll to position [111, 289]
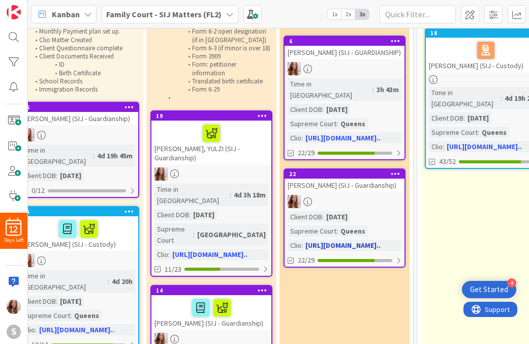
click at [346, 187] on div "[PERSON_NAME] (SIJ - Guardianship)" at bounding box center [345, 184] width 120 height 13
click at [346, 187] on div "0 Board Policies + Info Add Card... 12 Phase 1: Initial Setup 2 New Card Inbox …" at bounding box center [278, 186] width 501 height 316
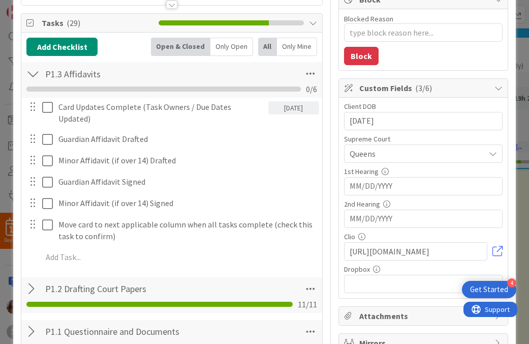
scroll to position [139, 0]
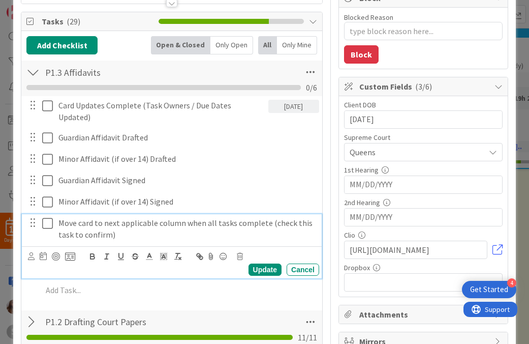
click at [47, 227] on icon at bounding box center [47, 223] width 11 height 12
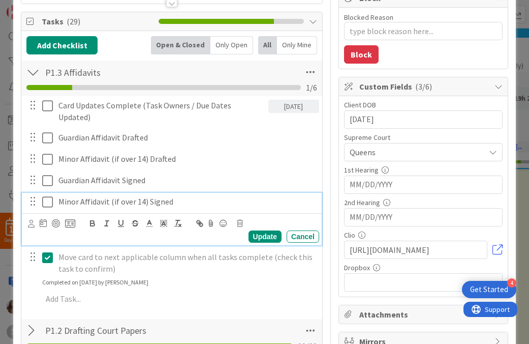
click at [45, 202] on icon at bounding box center [47, 202] width 11 height 12
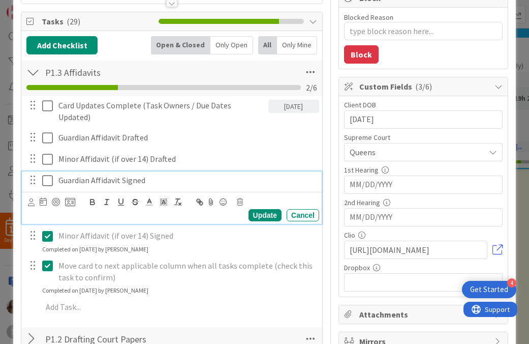
click at [47, 179] on icon at bounding box center [47, 180] width 11 height 12
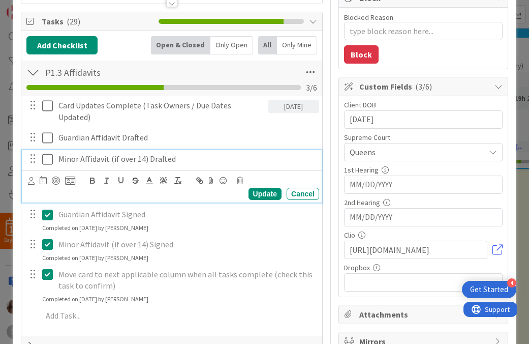
click at [47, 162] on icon at bounding box center [47, 159] width 11 height 12
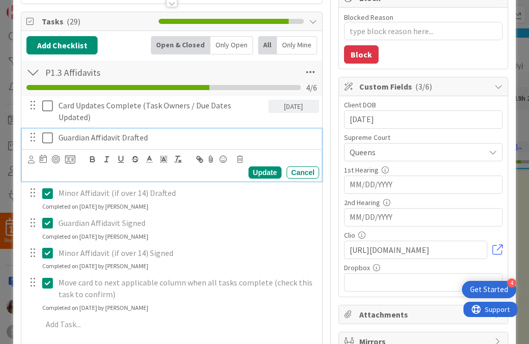
click at [49, 134] on icon at bounding box center [47, 138] width 11 height 12
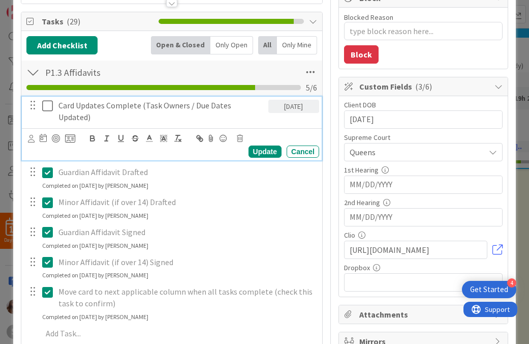
click at [47, 106] on icon at bounding box center [47, 106] width 11 height 12
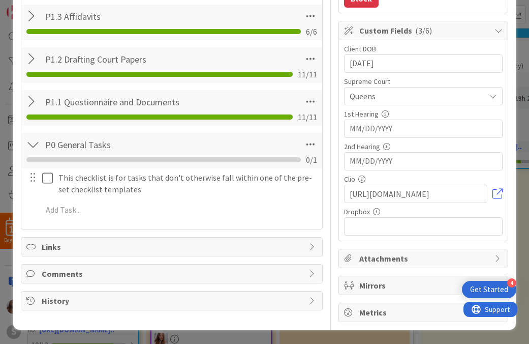
scroll to position [0, 0]
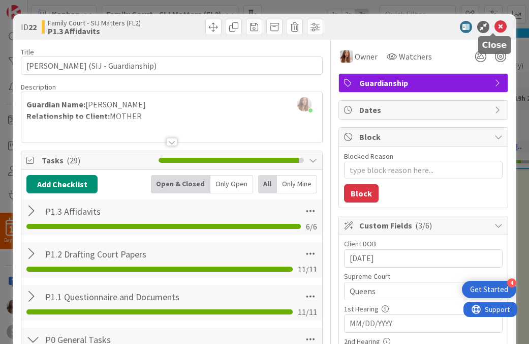
click at [496, 28] on icon at bounding box center [501, 27] width 12 height 12
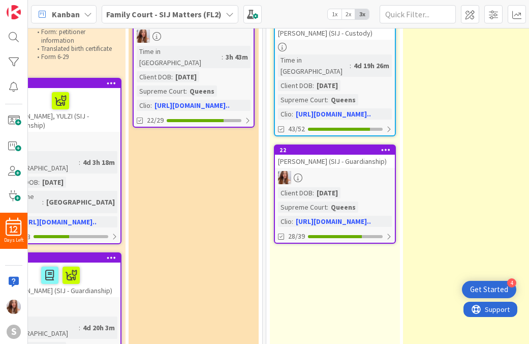
scroll to position [103, 440]
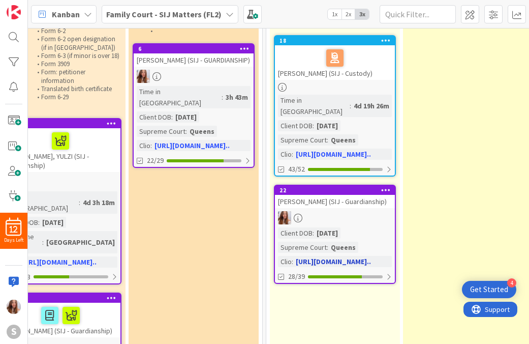
click at [345, 208] on div "[PERSON_NAME] (SIJ - Guardianship)" at bounding box center [335, 201] width 120 height 13
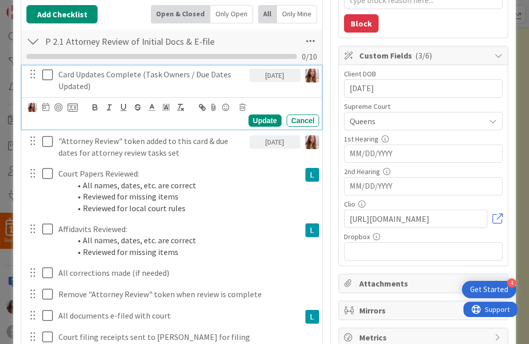
click at [44, 74] on icon at bounding box center [47, 75] width 11 height 12
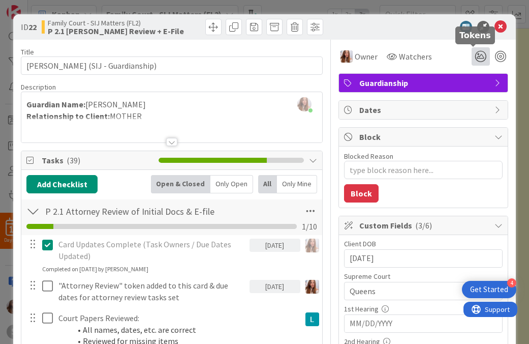
click at [472, 55] on icon at bounding box center [481, 56] width 18 height 18
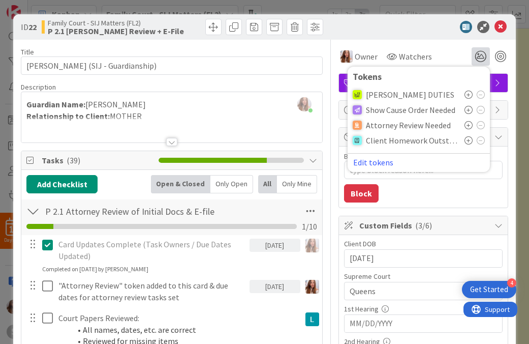
click at [465, 125] on icon at bounding box center [469, 125] width 8 height 8
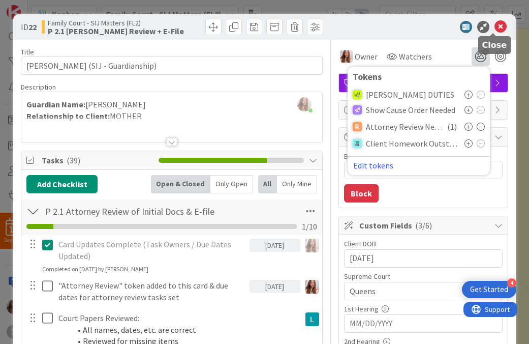
click at [496, 26] on icon at bounding box center [501, 27] width 12 height 12
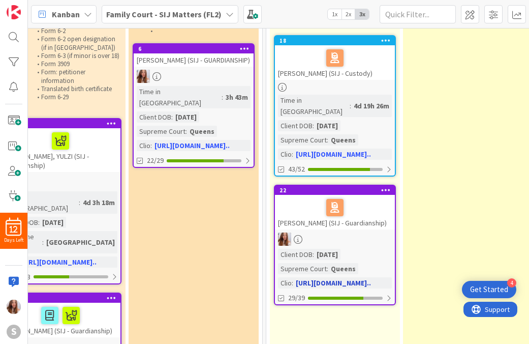
click at [367, 221] on div "[PERSON_NAME] (SIJ - Guardianship)" at bounding box center [335, 212] width 120 height 35
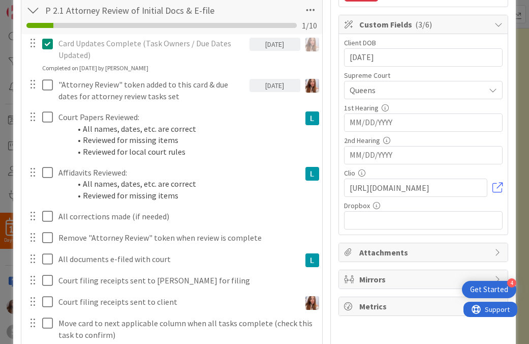
scroll to position [202, 0]
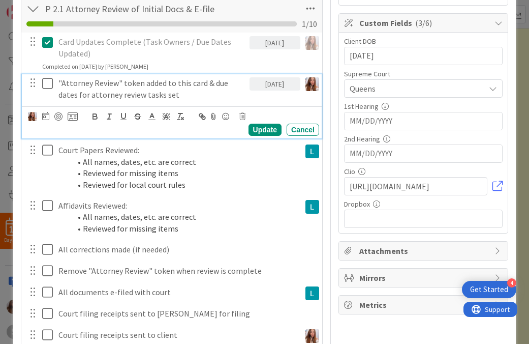
click at [50, 81] on icon at bounding box center [47, 83] width 11 height 12
type textarea "x"
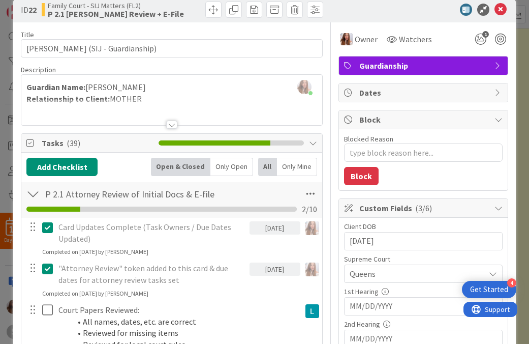
scroll to position [23, 0]
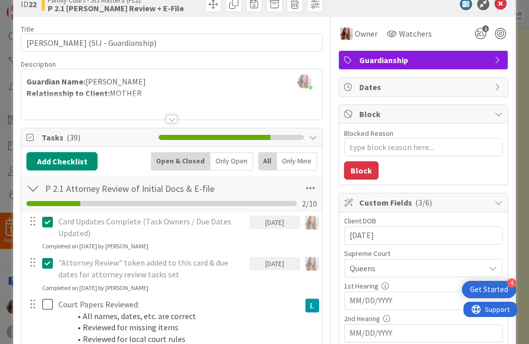
click at [495, 113] on icon at bounding box center [499, 114] width 8 height 8
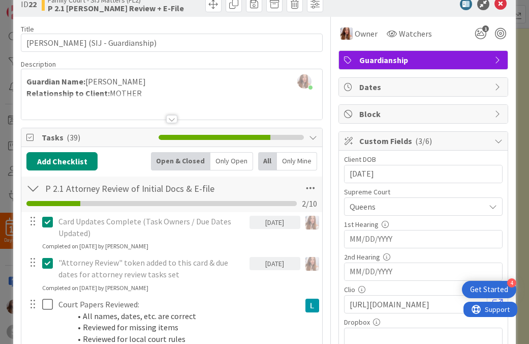
click at [495, 141] on icon at bounding box center [499, 141] width 8 height 8
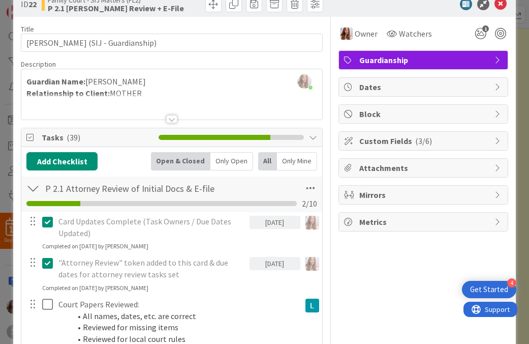
click at [385, 167] on span "Attachments" at bounding box center [424, 168] width 130 height 12
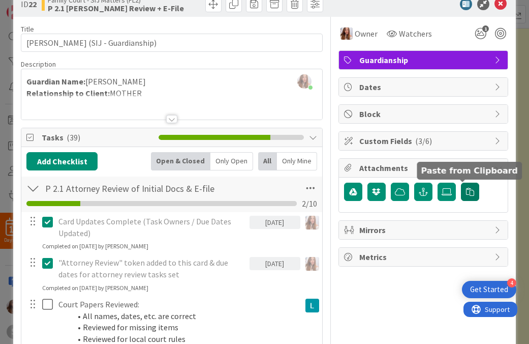
click at [466, 188] on icon "button" at bounding box center [470, 192] width 8 height 8
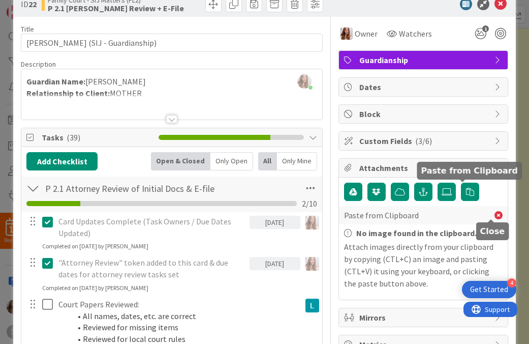
click at [495, 217] on icon at bounding box center [499, 215] width 8 height 8
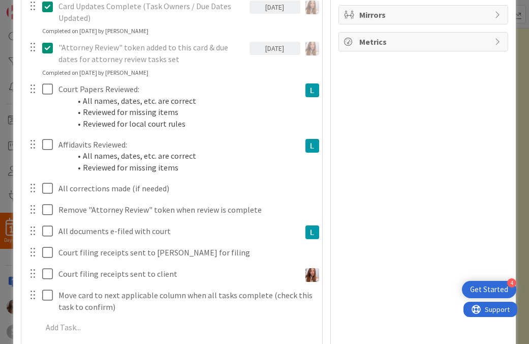
scroll to position [249, 0]
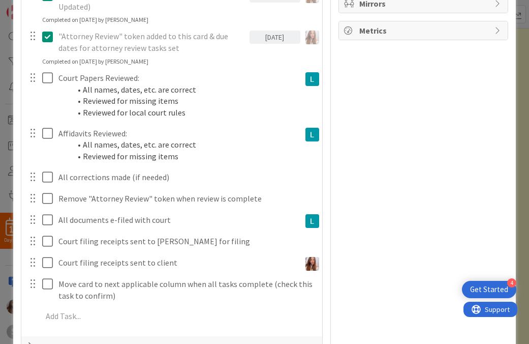
click at [33, 81] on div at bounding box center [32, 77] width 13 height 15
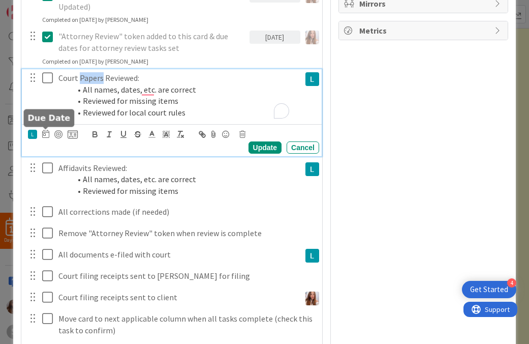
click at [47, 134] on icon at bounding box center [45, 134] width 7 height 8
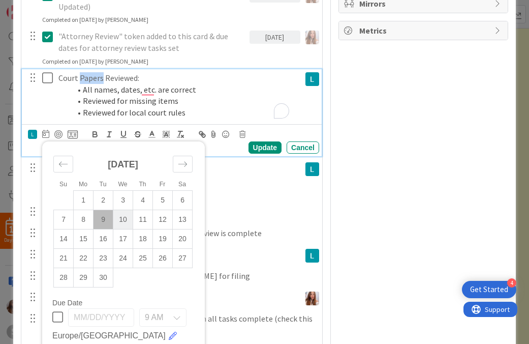
click at [124, 221] on td "10" at bounding box center [123, 218] width 20 height 19
type input "[DATE]"
click at [120, 216] on td "10" at bounding box center [123, 218] width 20 height 19
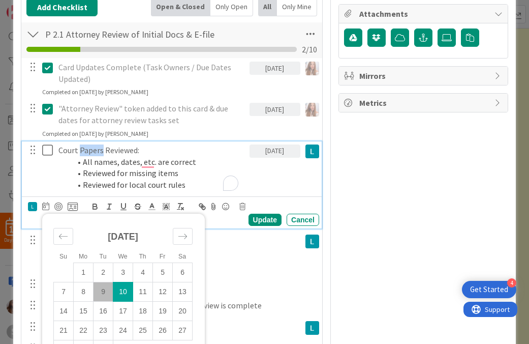
scroll to position [189, 0]
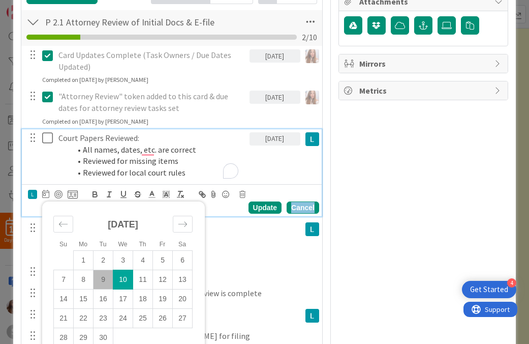
click at [291, 207] on div "Cancel" at bounding box center [303, 207] width 33 height 12
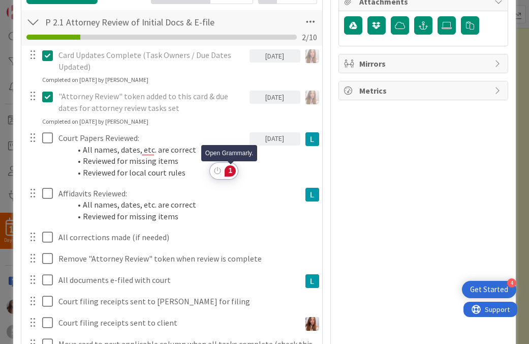
click at [234, 171] on div "1" at bounding box center [230, 170] width 11 height 11
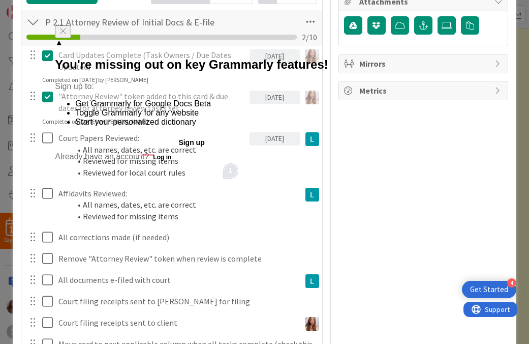
click at [66, 34] on icon "Close" at bounding box center [62, 30] width 5 height 5
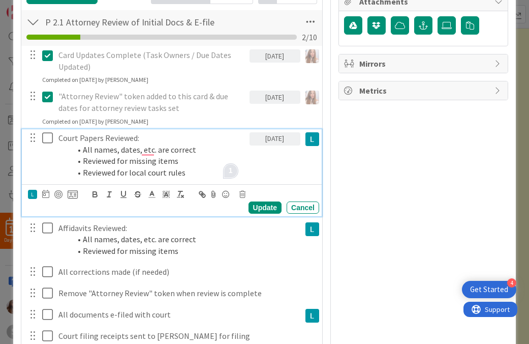
click at [46, 138] on icon at bounding box center [47, 138] width 11 height 12
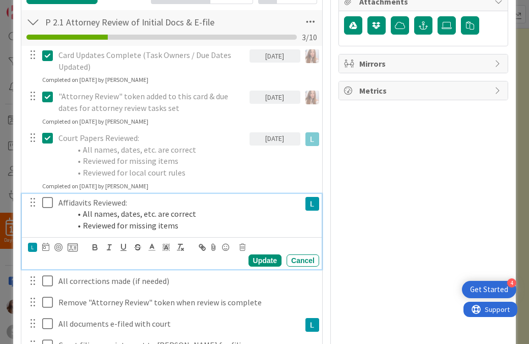
click at [46, 202] on icon at bounding box center [47, 202] width 11 height 12
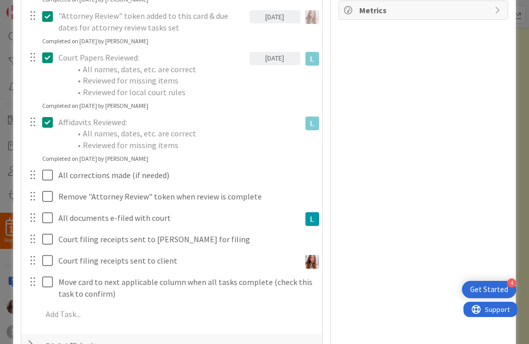
scroll to position [273, 0]
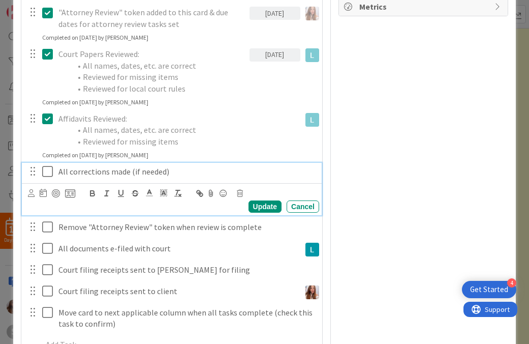
click at [48, 167] on icon at bounding box center [47, 171] width 11 height 12
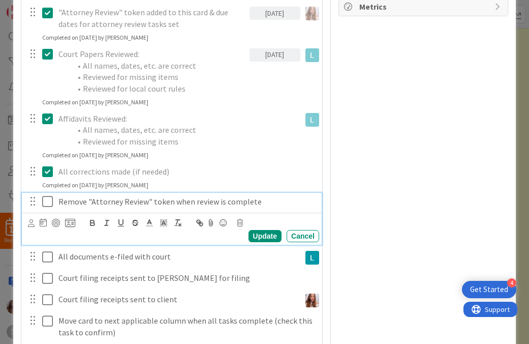
click at [43, 202] on icon at bounding box center [47, 201] width 11 height 12
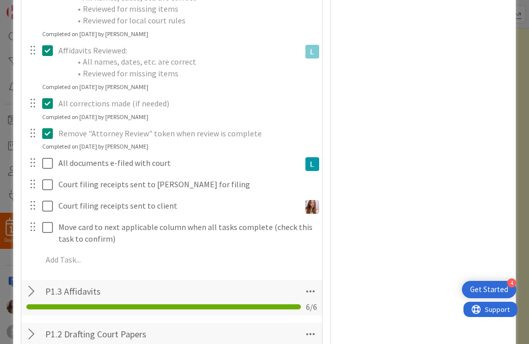
scroll to position [344, 0]
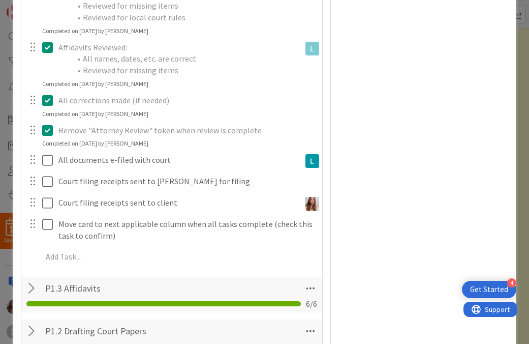
click at [48, 129] on icon at bounding box center [47, 130] width 11 height 12
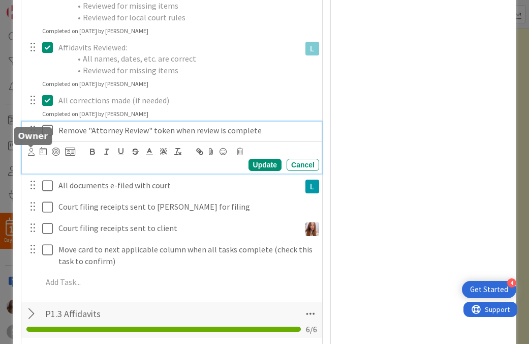
click at [32, 151] on icon at bounding box center [31, 152] width 7 height 8
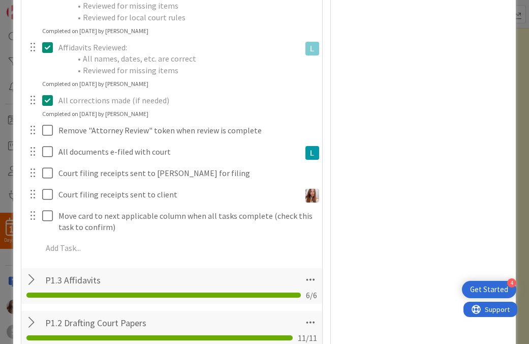
click at [0, 0] on span "[PERSON_NAME]" at bounding box center [0, 0] width 0 height 0
click at [32, 130] on div at bounding box center [32, 130] width 13 height 15
click at [36, 133] on div at bounding box center [32, 130] width 13 height 15
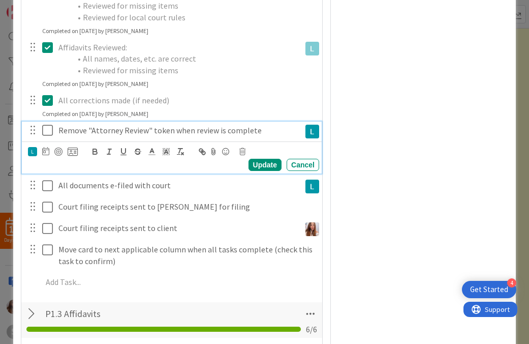
click at [81, 131] on p "Remove "Attorney Review" token when review is complete" at bounding box center [177, 131] width 238 height 12
click at [59, 151] on div at bounding box center [58, 151] width 8 height 8
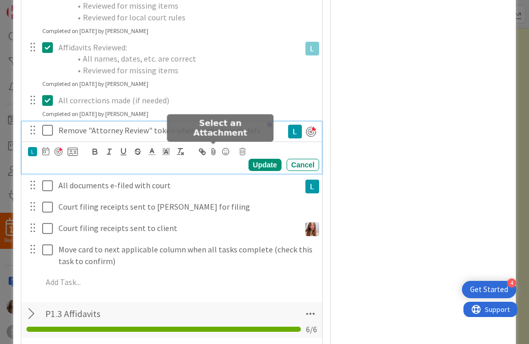
click at [215, 151] on icon at bounding box center [213, 151] width 12 height 14
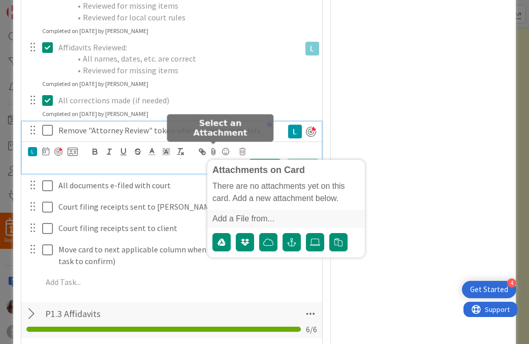
click at [241, 216] on div "Add a File from..." at bounding box center [286, 218] width 158 height 18
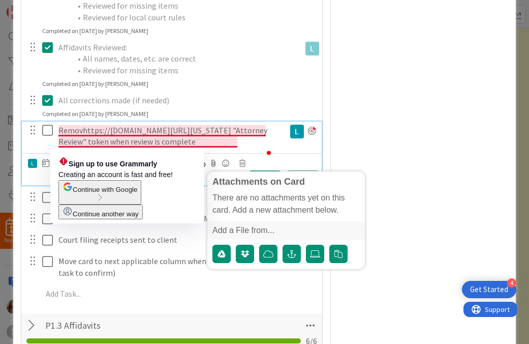
drag, startPoint x: 233, startPoint y: 142, endPoint x: 91, endPoint y: 134, distance: 142.6
click at [94, 134] on p "Removhttps://[DOMAIN_NAME][URL][US_STATE] "Attorney Review" token when review i…" at bounding box center [169, 136] width 223 height 23
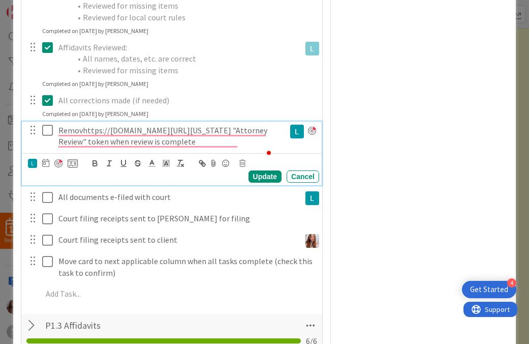
click at [84, 134] on p "Removhttps://[DOMAIN_NAME][URL][US_STATE] "Attorney Review" token when review i…" at bounding box center [169, 136] width 223 height 23
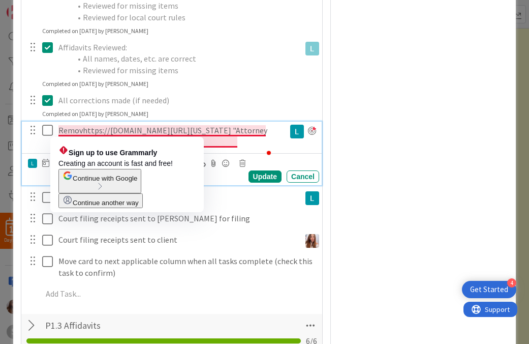
drag, startPoint x: 234, startPoint y: 143, endPoint x: 81, endPoint y: 128, distance: 153.8
click at [82, 128] on p "Removhttps://[DOMAIN_NAME][URL][US_STATE] "Attorney Review" token when review i…" at bounding box center [169, 136] width 223 height 23
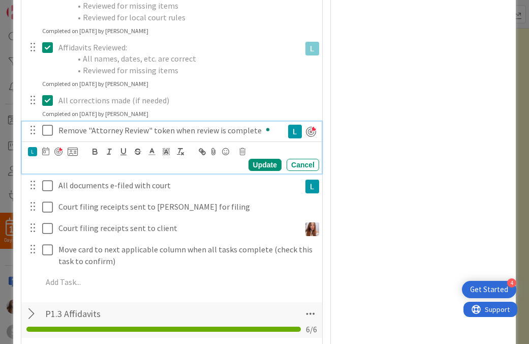
click at [261, 132] on p "Remove "Attorney Review" token when review is complete" at bounding box center [168, 131] width 221 height 12
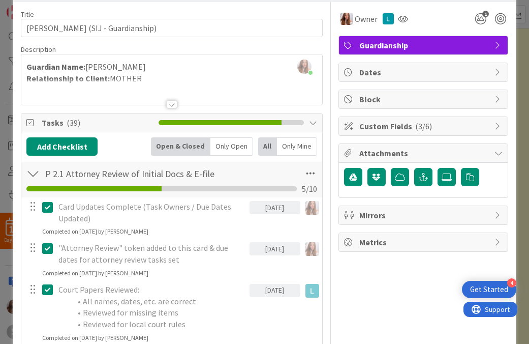
scroll to position [0, 0]
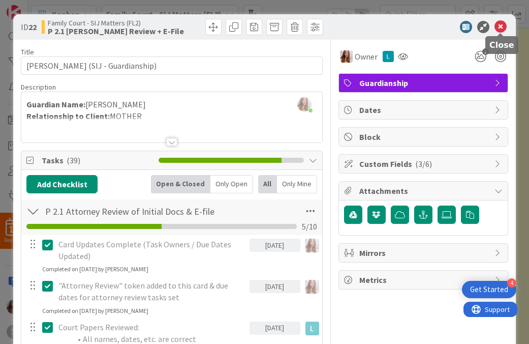
click at [503, 27] on icon at bounding box center [501, 27] width 12 height 12
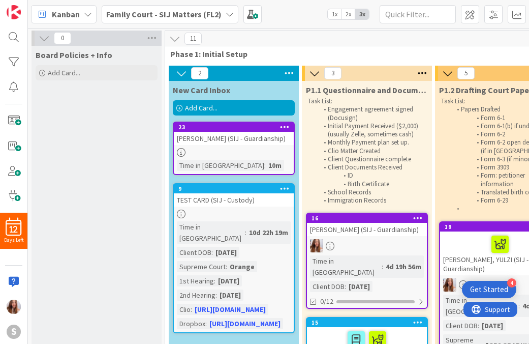
scroll to position [2, 0]
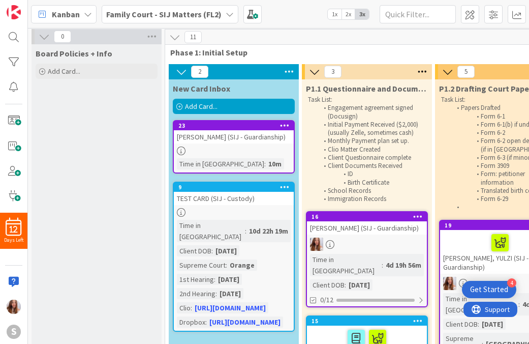
click at [254, 134] on div "[PERSON_NAME] (SIJ - Guardianship)" at bounding box center [234, 136] width 120 height 13
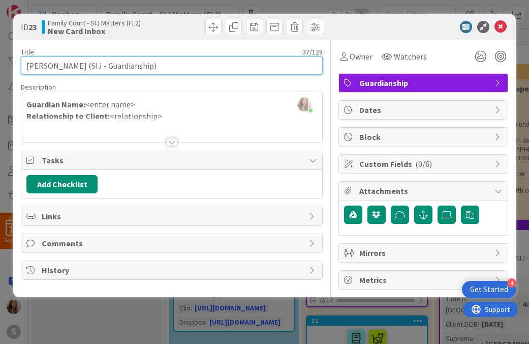
drag, startPoint x: 93, startPoint y: 65, endPoint x: 11, endPoint y: 65, distance: 81.3
click at [11, 65] on div "ID 23 Family Court - SIJ Matters (FL2) New Card Inbox Title 37 / 128 [PERSON_NA…" at bounding box center [264, 172] width 529 height 344
type input "[PERSON_NAME] (SIJ - Guardianship)"
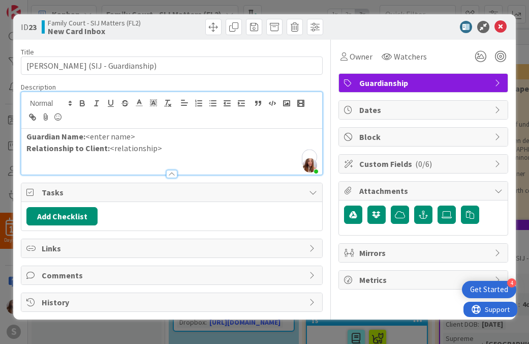
drag, startPoint x: 134, startPoint y: 104, endPoint x: 116, endPoint y: 112, distance: 19.6
click at [116, 112] on div "[PERSON_NAME] just joined Guardian Name: <enter name> Relationship to Client: <…" at bounding box center [171, 133] width 301 height 82
click at [140, 136] on p "Guardian Name: <enter name>" at bounding box center [171, 137] width 291 height 12
click at [181, 153] on div "Guardian Name: [PERSON_NAME] Del [PERSON_NAME] Bano Relationship to Client: <re…" at bounding box center [171, 152] width 301 height 46
click at [403, 81] on span "Guardianship" at bounding box center [424, 83] width 130 height 12
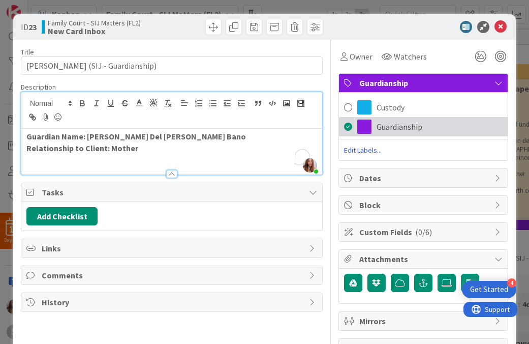
click at [380, 134] on div "Guardianship" at bounding box center [423, 126] width 169 height 19
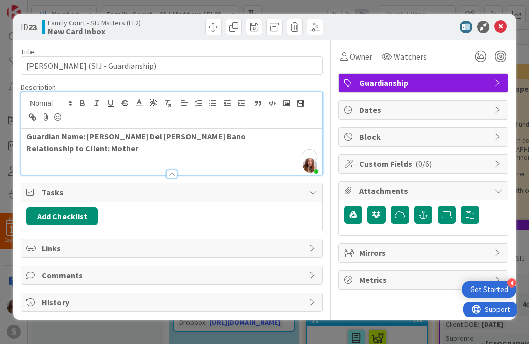
click at [383, 76] on div "Guardianship" at bounding box center [423, 83] width 169 height 18
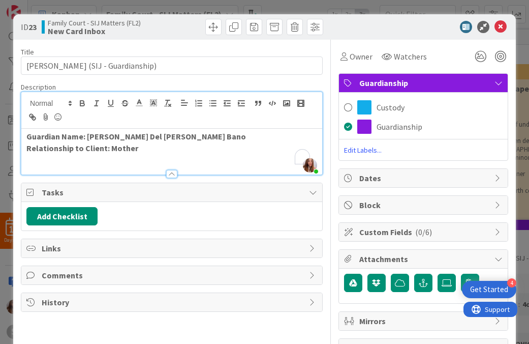
click at [383, 76] on div "Guardianship" at bounding box center [423, 83] width 169 height 19
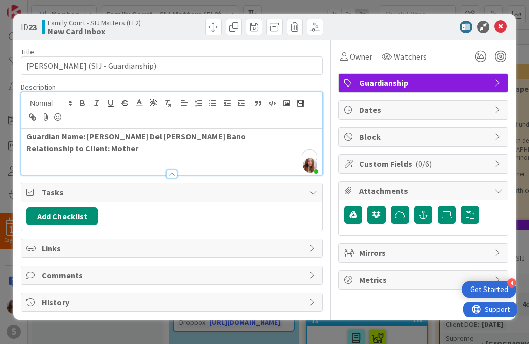
click at [386, 84] on span "Guardianship" at bounding box center [424, 83] width 130 height 12
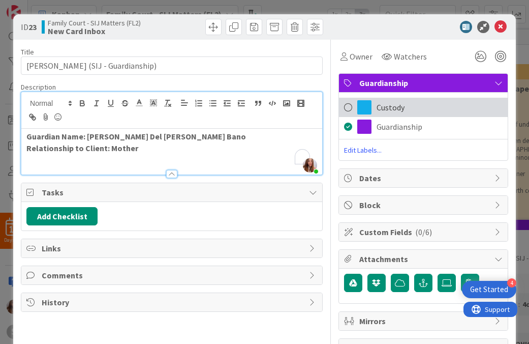
click at [390, 113] on span "Custody" at bounding box center [391, 107] width 28 height 12
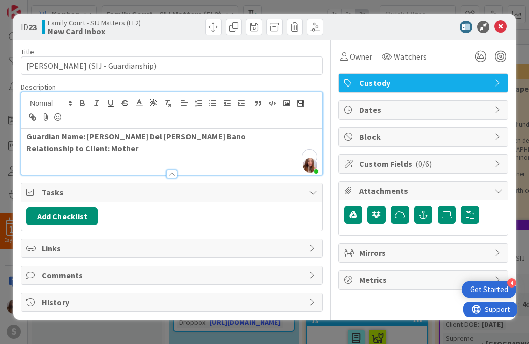
click at [402, 186] on span "Attachments" at bounding box center [424, 191] width 130 height 12
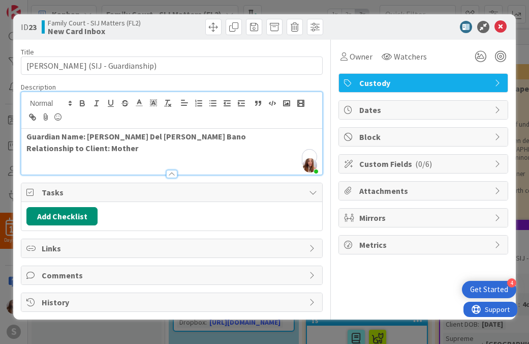
click at [406, 170] on div "Custom Fields ( 0/6 )" at bounding box center [423, 164] width 169 height 18
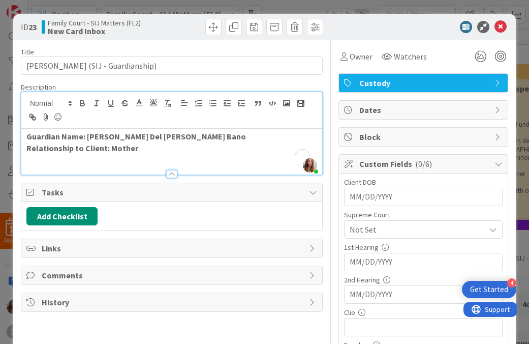
click at [382, 214] on div "Supreme Court" at bounding box center [423, 214] width 159 height 7
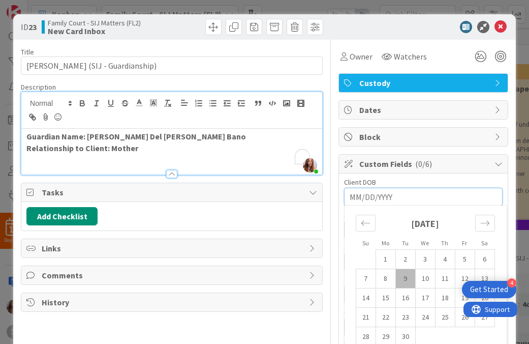
click at [387, 199] on input "MM/DD/YYYY" at bounding box center [423, 196] width 147 height 17
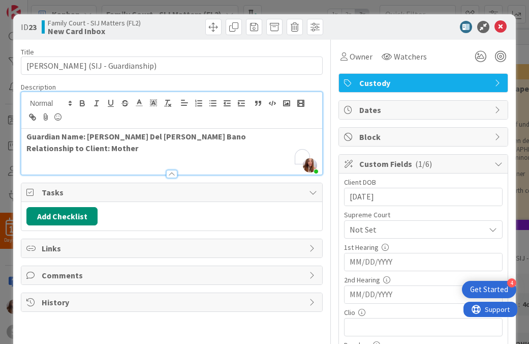
type input "[DATE]"
click at [383, 231] on span "Not Set" at bounding box center [415, 229] width 130 height 14
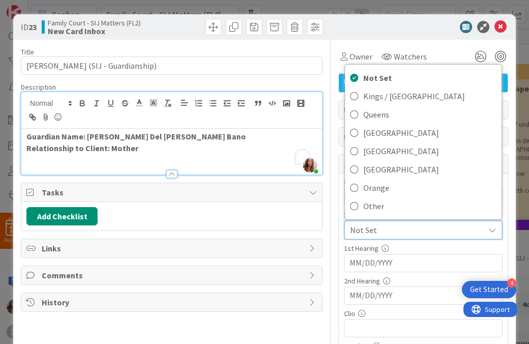
click at [434, 250] on div "1st Hearing" at bounding box center [423, 248] width 159 height 7
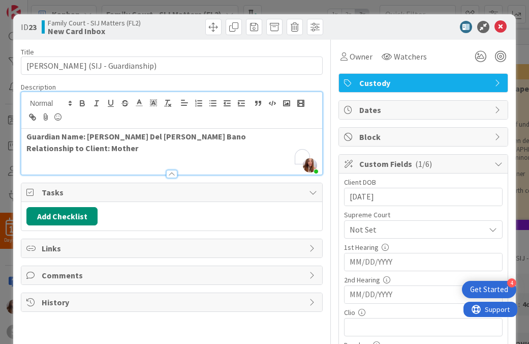
click at [378, 229] on span "Not Set" at bounding box center [415, 229] width 130 height 14
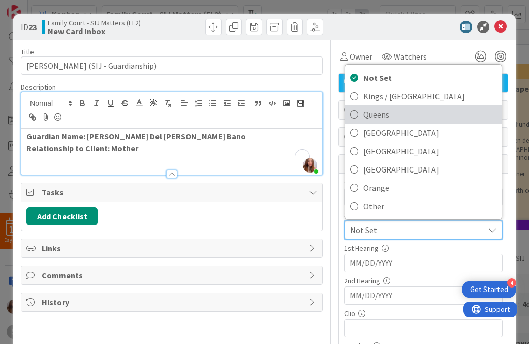
click at [372, 122] on link "Queens" at bounding box center [423, 114] width 157 height 18
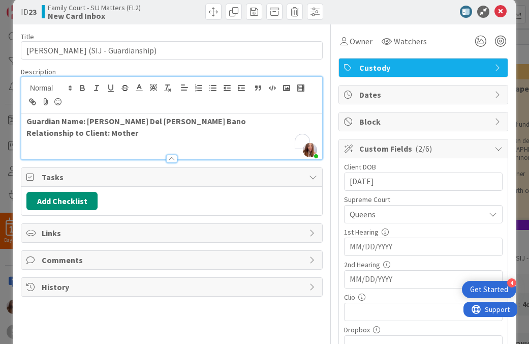
scroll to position [23, 0]
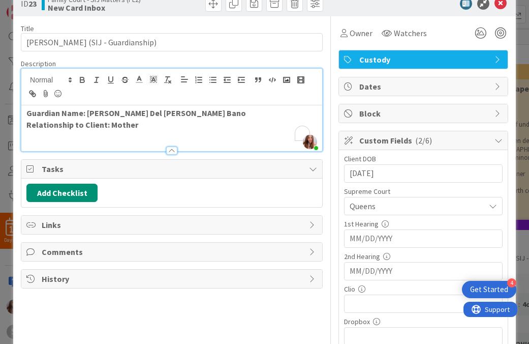
click at [339, 238] on div "Client DOB [DEMOGRAPHIC_DATA] Navigate forward to interact with the calendar an…" at bounding box center [423, 250] width 169 height 200
type input "[DATE]"
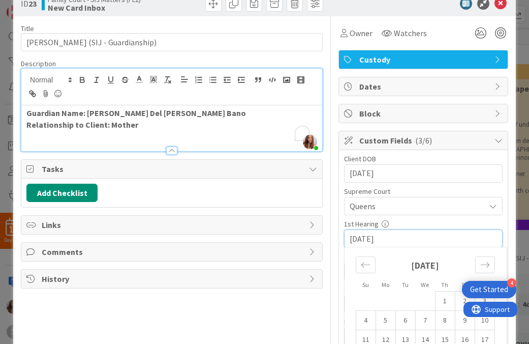
click at [324, 258] on div "Title 35 / 128 [PERSON_NAME] (SIJ - Guardianship) Description [PERSON_NAME] joi…" at bounding box center [265, 223] width 488 height 415
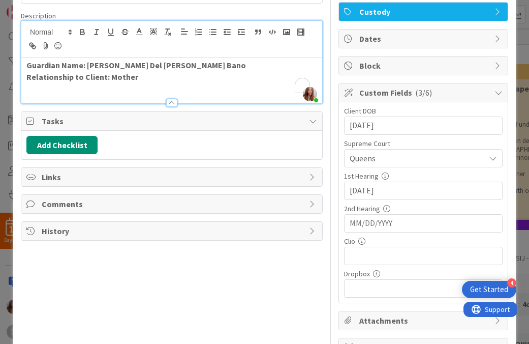
scroll to position [133, 0]
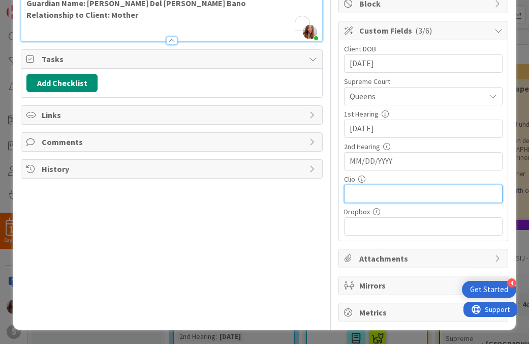
click at [393, 195] on input "text" at bounding box center [423, 194] width 159 height 18
paste input "[URL][DOMAIN_NAME]"
type input "[URL][DOMAIN_NAME]"
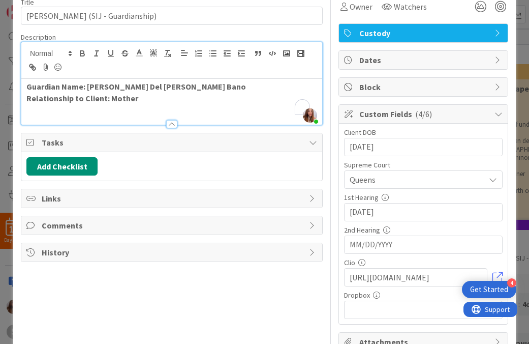
scroll to position [0, 0]
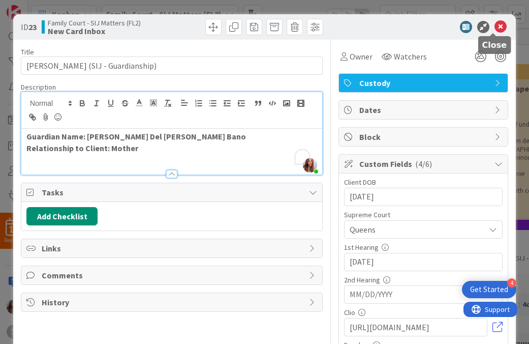
click at [495, 26] on icon at bounding box center [501, 27] width 12 height 12
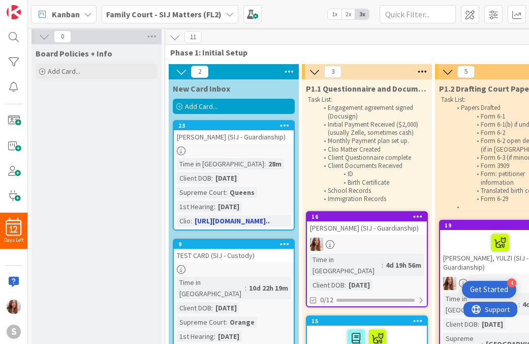
click at [221, 130] on div "23" at bounding box center [234, 125] width 120 height 9
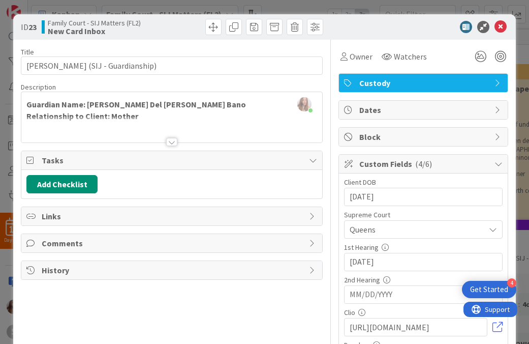
click at [95, 165] on span "Tasks" at bounding box center [173, 160] width 262 height 12
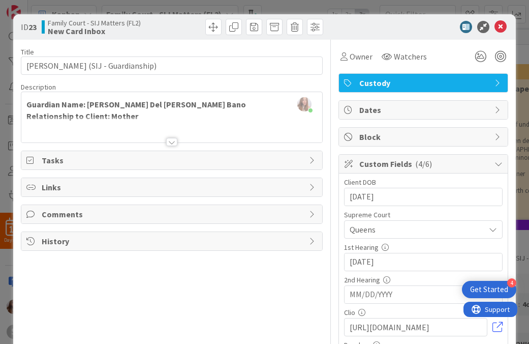
click at [95, 165] on span "Tasks" at bounding box center [173, 160] width 262 height 12
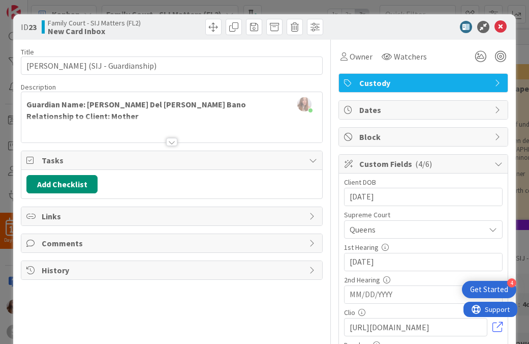
click at [158, 163] on span "Tasks" at bounding box center [173, 160] width 262 height 12
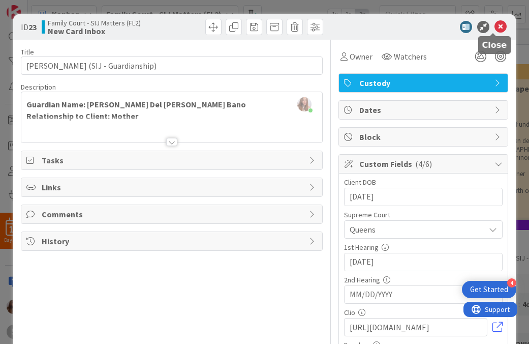
click at [495, 30] on icon at bounding box center [501, 27] width 12 height 12
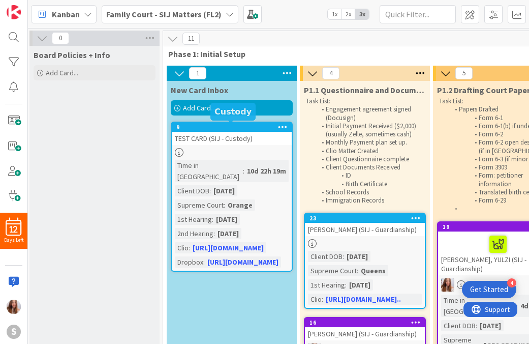
scroll to position [0, 5]
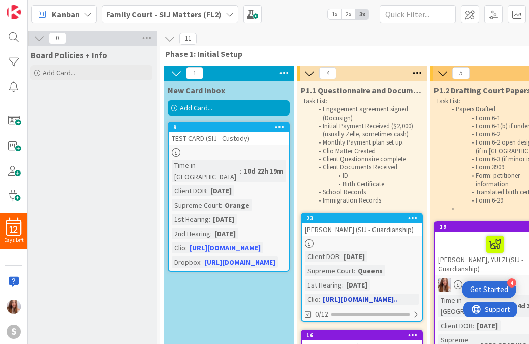
click at [376, 229] on div "[PERSON_NAME] (SIJ - Guardianship)" at bounding box center [362, 229] width 120 height 13
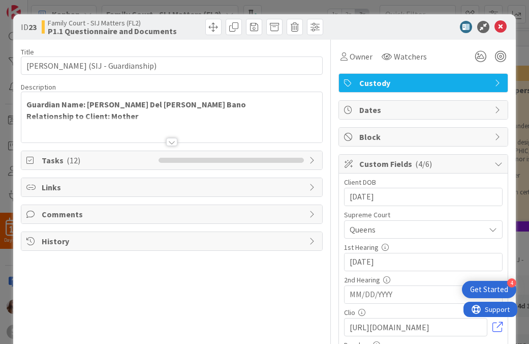
click at [115, 159] on span "Tasks ( 12 )" at bounding box center [98, 160] width 112 height 12
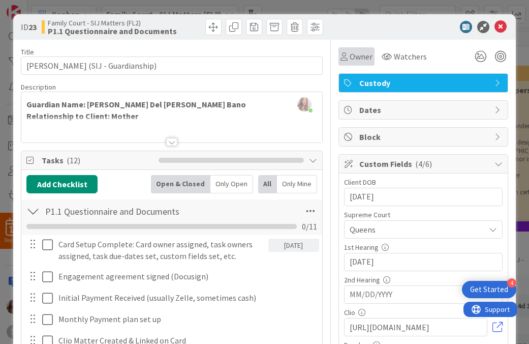
click at [352, 50] on div "Owner" at bounding box center [357, 56] width 36 height 18
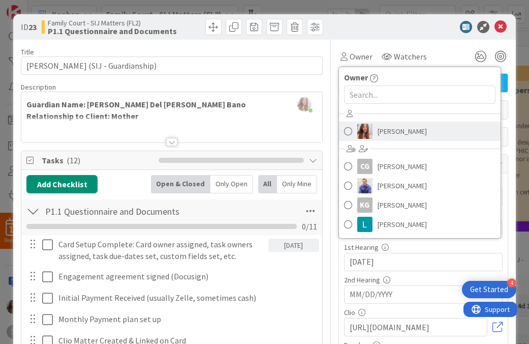
click at [361, 128] on img at bounding box center [364, 131] width 15 height 15
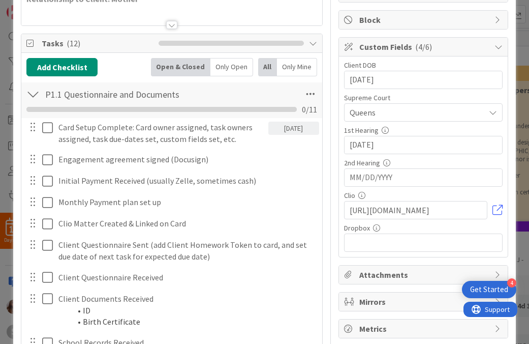
scroll to position [123, 0]
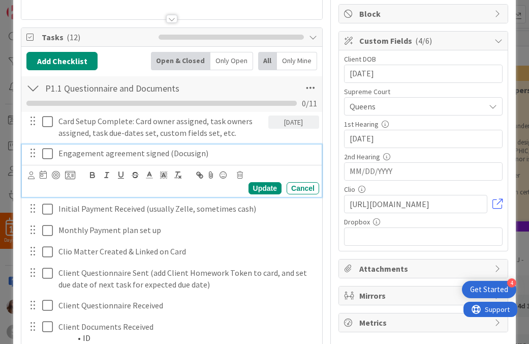
click at [51, 157] on icon at bounding box center [47, 153] width 11 height 12
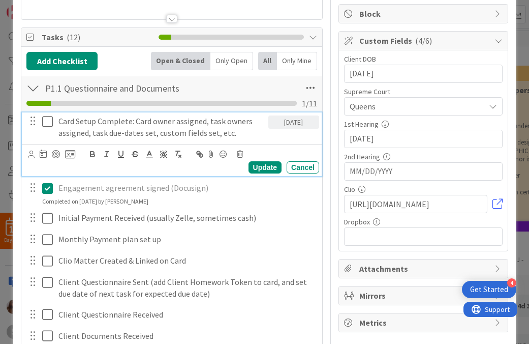
click at [51, 126] on icon at bounding box center [47, 121] width 11 height 12
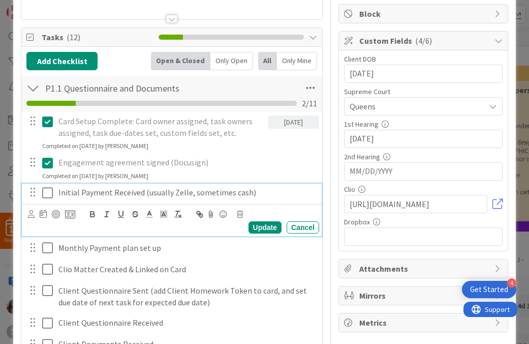
click at [46, 191] on icon at bounding box center [47, 193] width 11 height 12
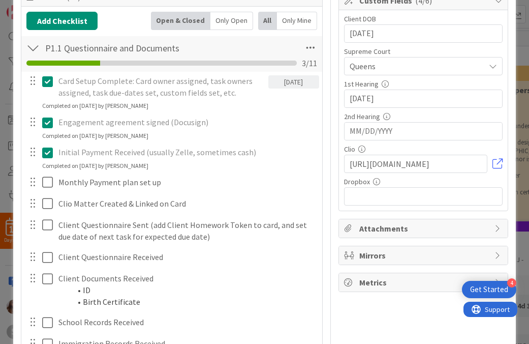
scroll to position [164, 0]
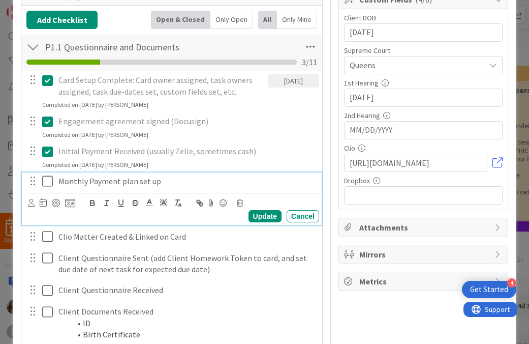
click at [46, 183] on icon at bounding box center [47, 181] width 11 height 12
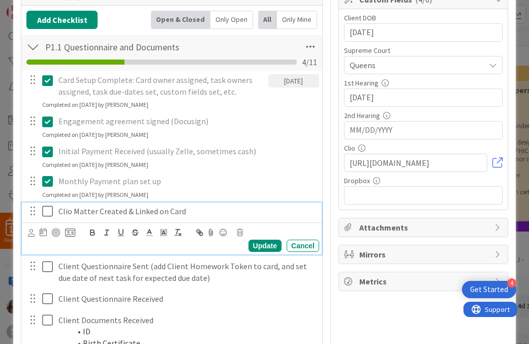
click at [48, 212] on icon at bounding box center [47, 211] width 11 height 12
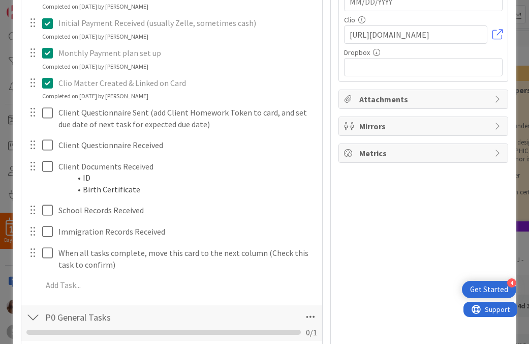
scroll to position [324, 0]
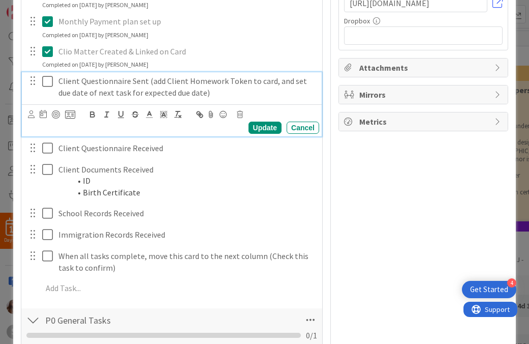
click at [46, 83] on icon at bounding box center [47, 81] width 11 height 12
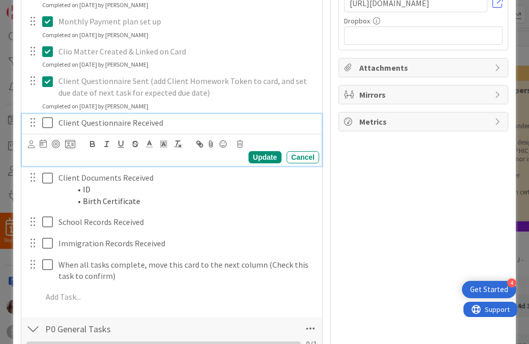
click at [44, 118] on icon at bounding box center [47, 122] width 11 height 12
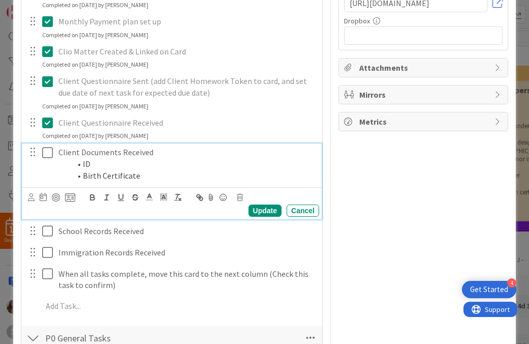
click at [49, 150] on icon at bounding box center [47, 152] width 11 height 12
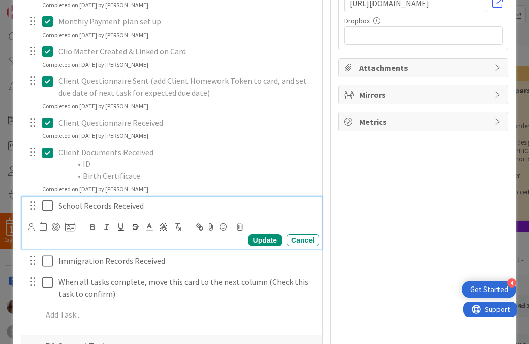
click at [47, 208] on icon at bounding box center [47, 205] width 11 height 12
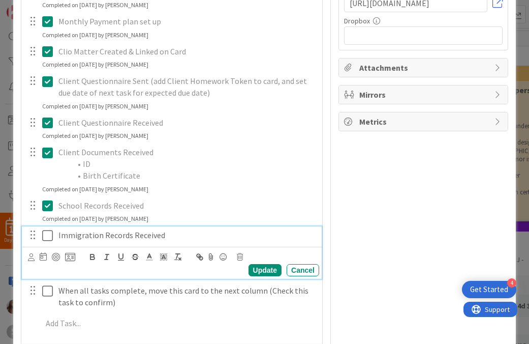
click at [49, 235] on icon at bounding box center [47, 235] width 11 height 12
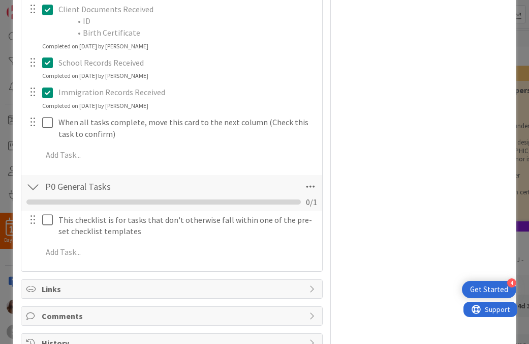
scroll to position [467, 0]
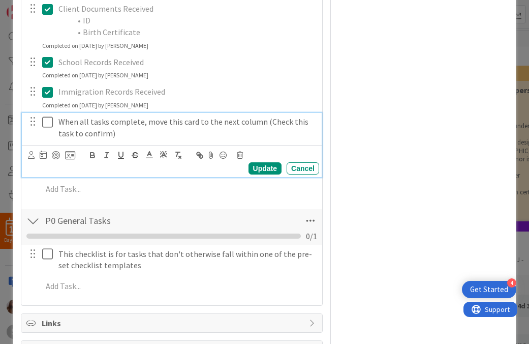
click at [50, 125] on icon at bounding box center [47, 122] width 11 height 12
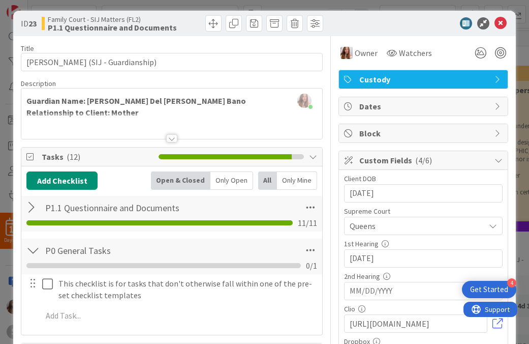
scroll to position [0, 0]
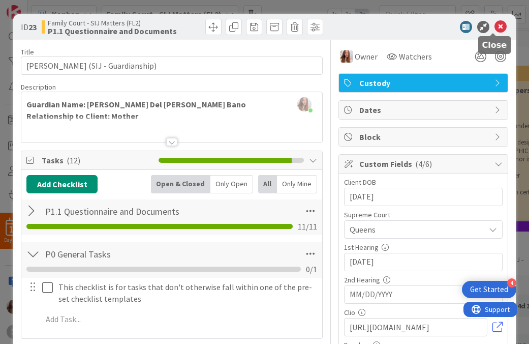
click at [495, 25] on icon at bounding box center [501, 27] width 12 height 12
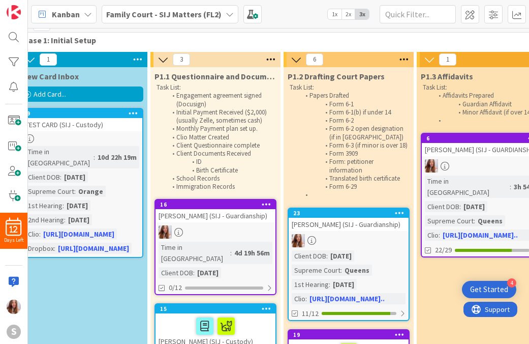
scroll to position [14, 151]
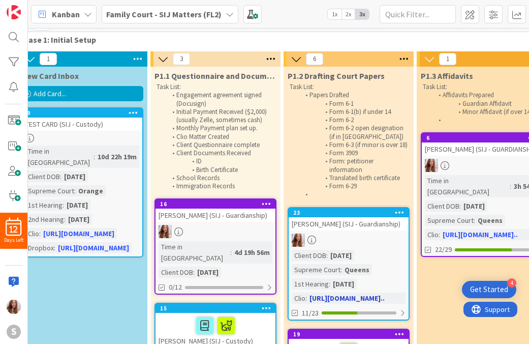
click at [325, 230] on div "[PERSON_NAME] (SIJ - Guardianship)" at bounding box center [349, 223] width 120 height 13
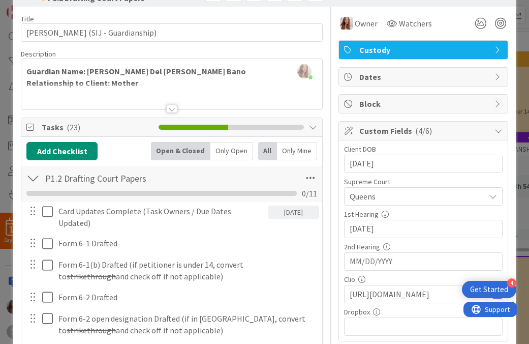
scroll to position [166, 0]
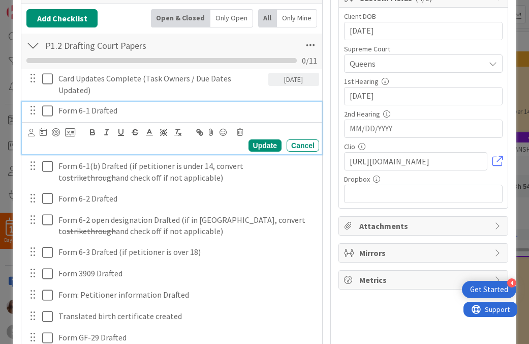
click at [50, 114] on icon at bounding box center [47, 111] width 11 height 12
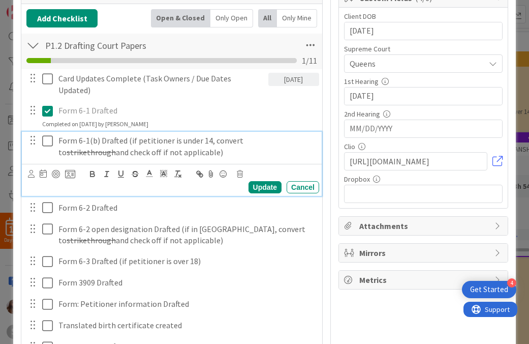
click at [47, 141] on icon at bounding box center [47, 141] width 11 height 12
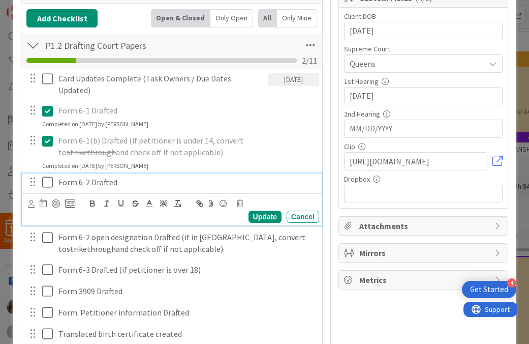
click at [49, 177] on icon at bounding box center [47, 182] width 11 height 12
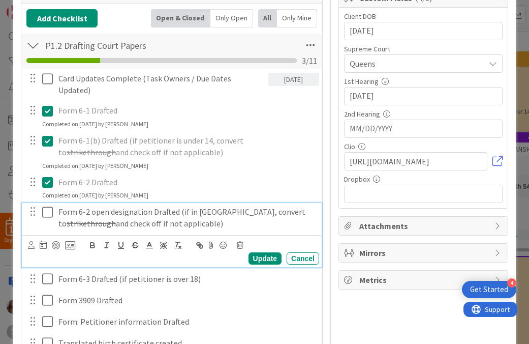
click at [50, 208] on icon at bounding box center [47, 212] width 11 height 12
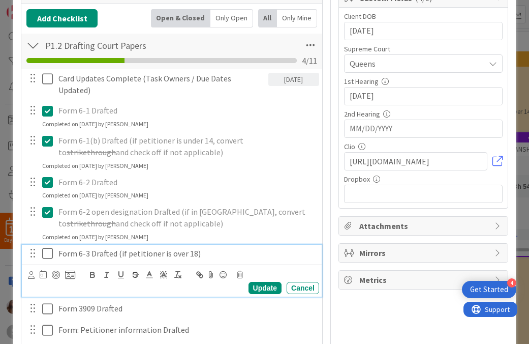
click at [50, 252] on icon at bounding box center [47, 253] width 11 height 12
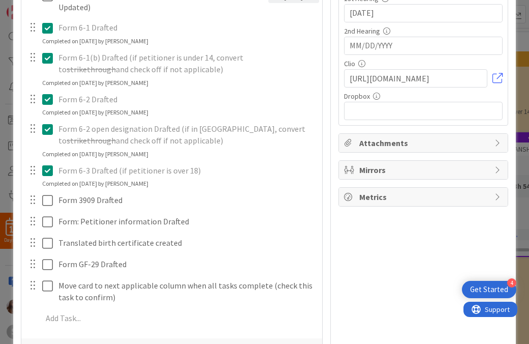
scroll to position [268, 0]
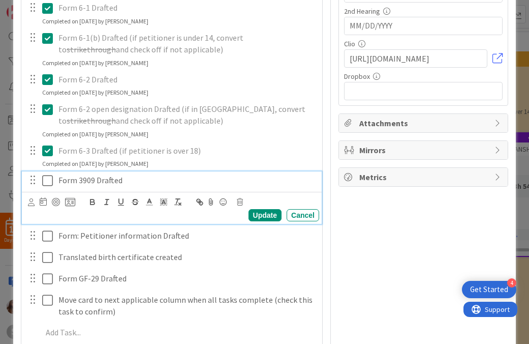
click at [48, 176] on icon at bounding box center [47, 180] width 11 height 12
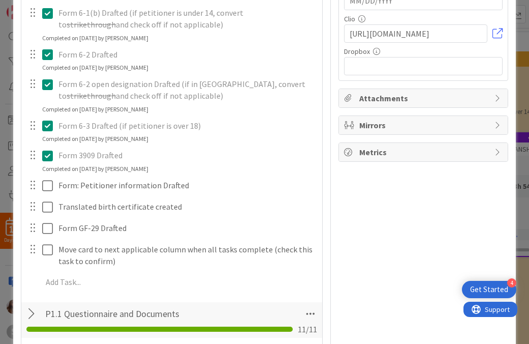
scroll to position [301, 0]
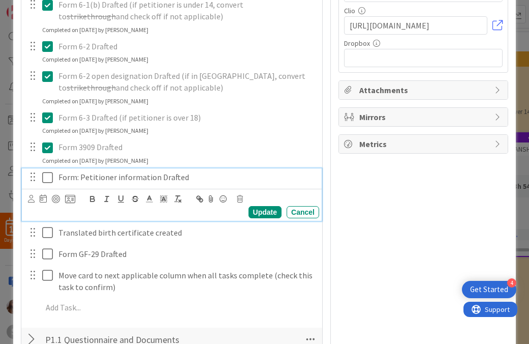
click at [49, 181] on icon at bounding box center [47, 177] width 11 height 12
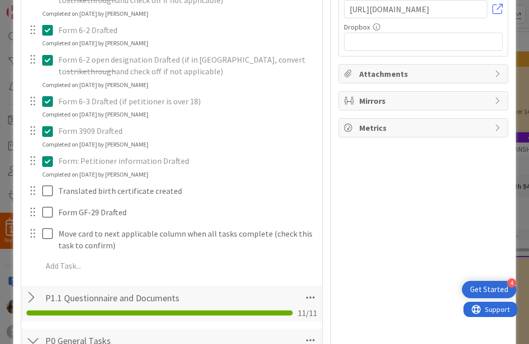
scroll to position [319, 0]
